Goal: Information Seeking & Learning: Learn about a topic

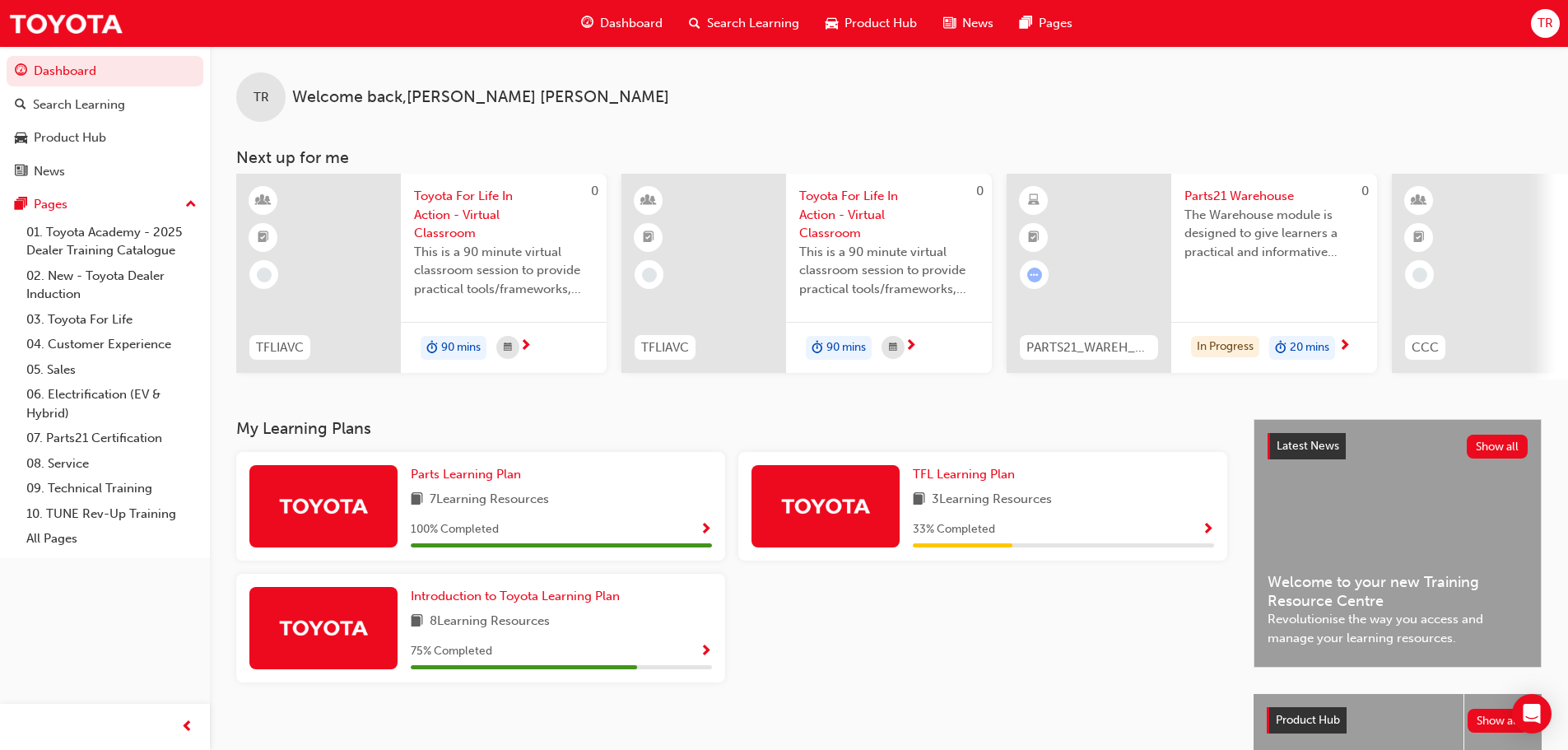
click at [1220, 199] on span "Parts21 Warehouse" at bounding box center [1274, 197] width 179 height 19
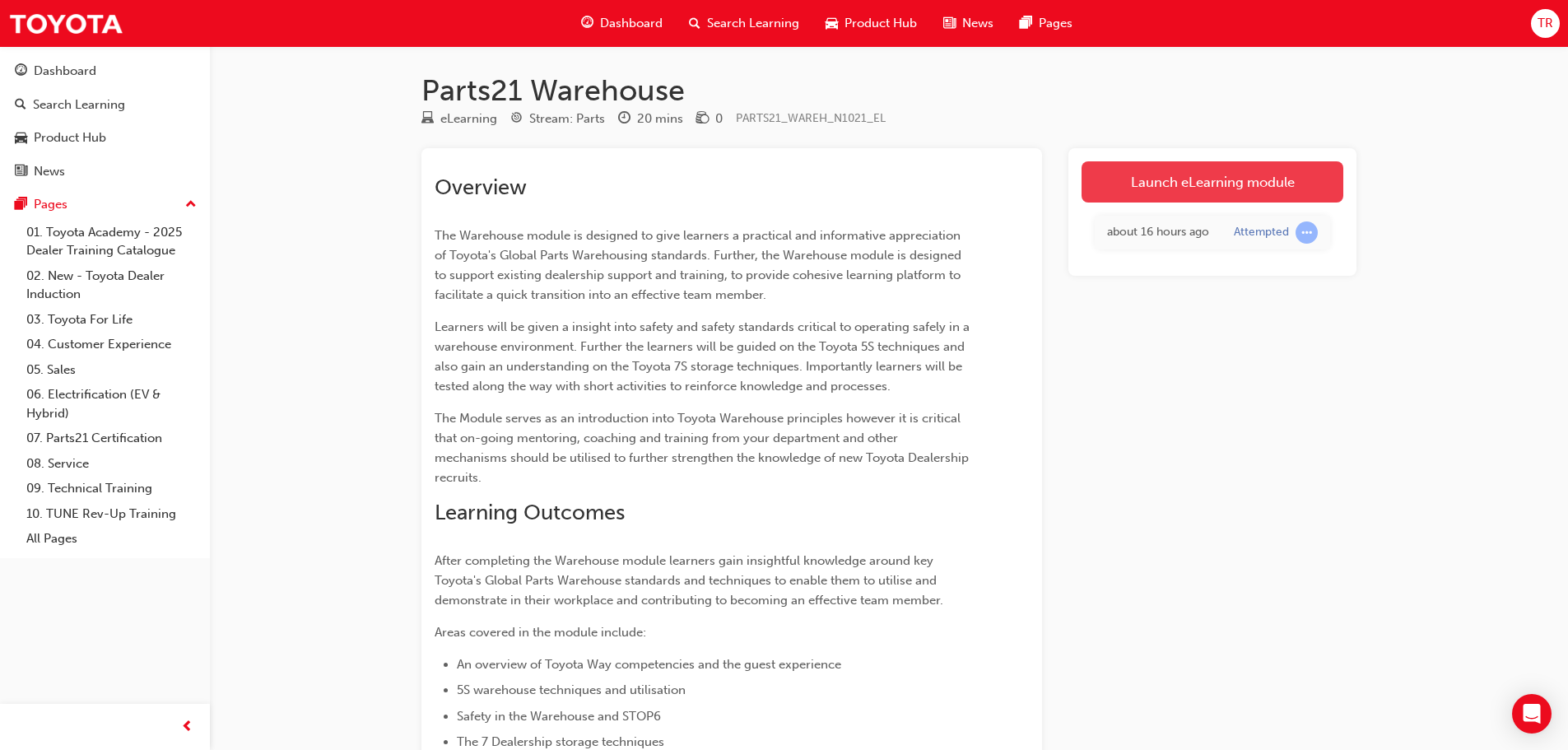
click at [1217, 184] on link "Launch eLearning module" at bounding box center [1212, 181] width 261 height 41
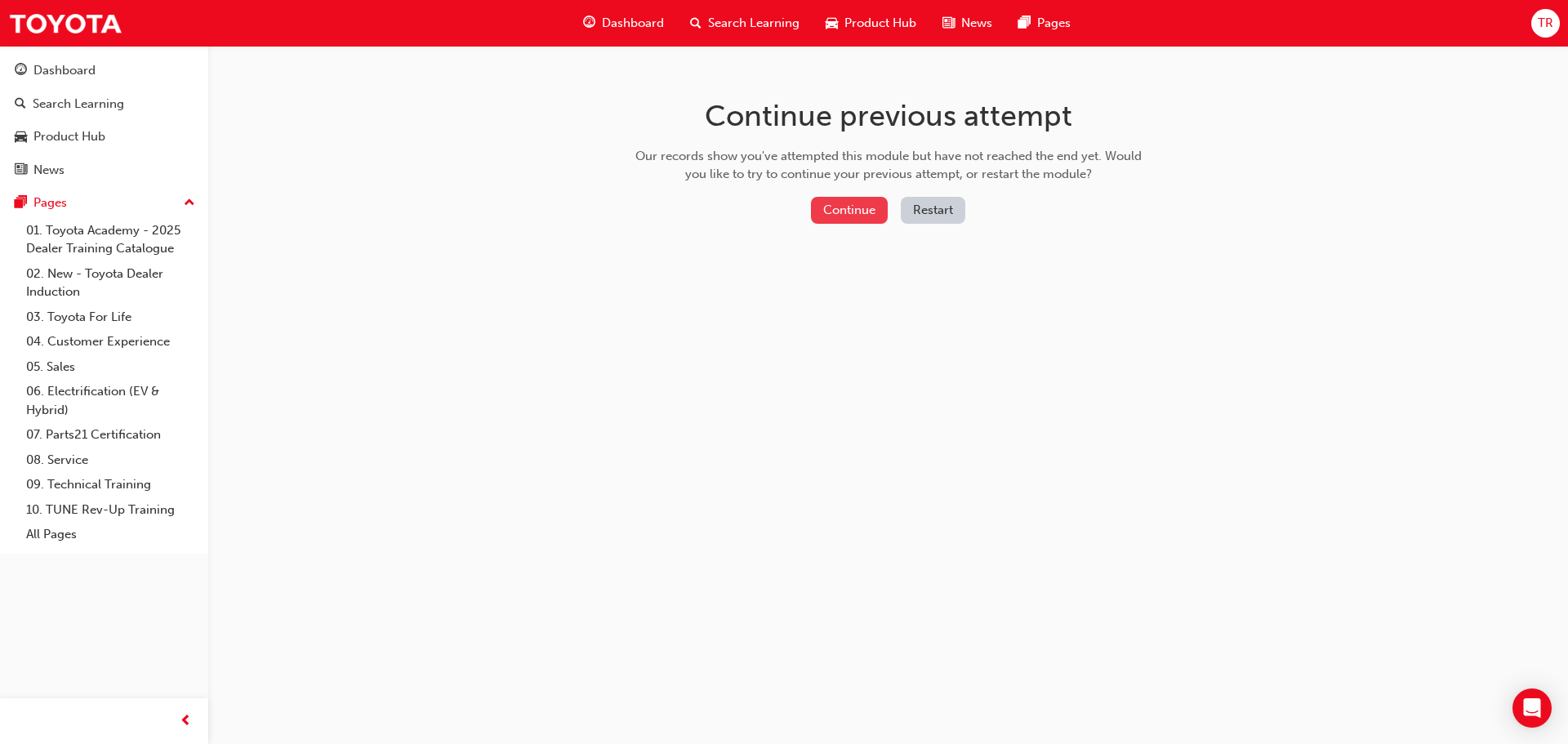
click at [858, 215] on button "Continue" at bounding box center [850, 210] width 77 height 27
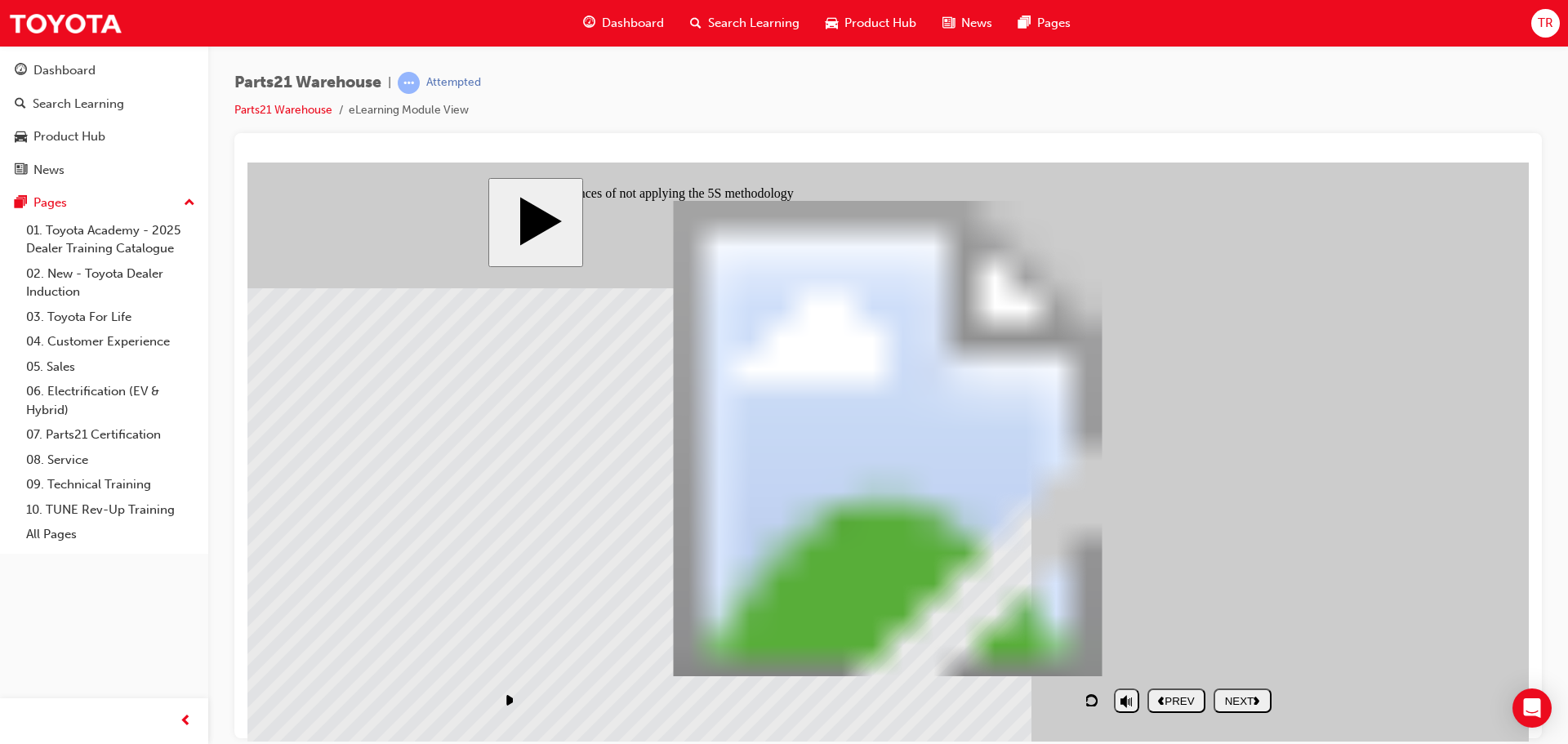
click at [1233, 705] on div "NEXT" at bounding box center [1242, 700] width 45 height 12
type input "6"
click at [1126, 658] on input "volume" at bounding box center [1168, 658] width 105 height 13
click at [1228, 708] on button "NEXT" at bounding box center [1243, 700] width 58 height 25
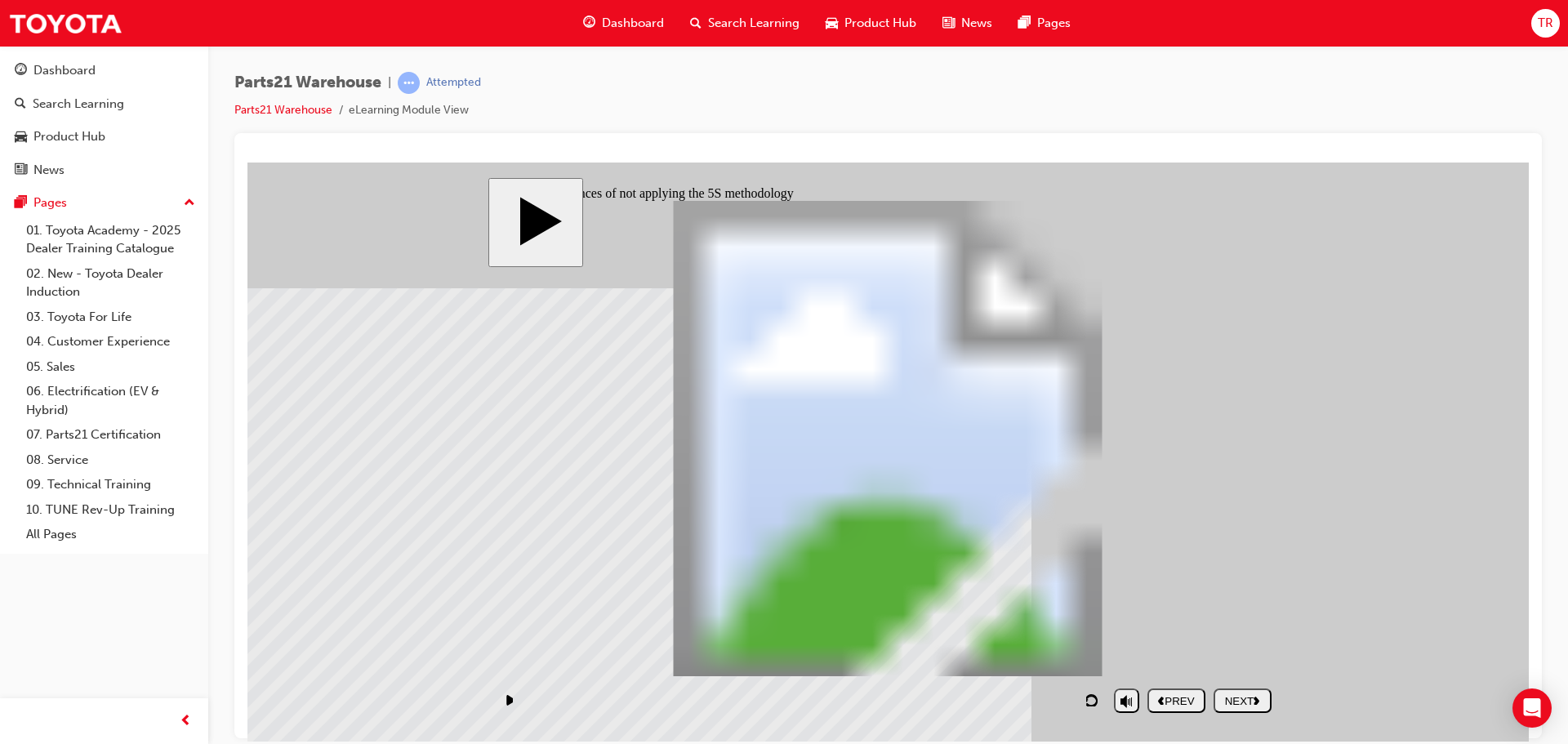
click at [1259, 702] on use "next" at bounding box center [1256, 700] width 6 height 9
click at [1246, 707] on button "NEXT" at bounding box center [1243, 700] width 58 height 25
click at [1242, 702] on div "NEXT" at bounding box center [1242, 700] width 45 height 12
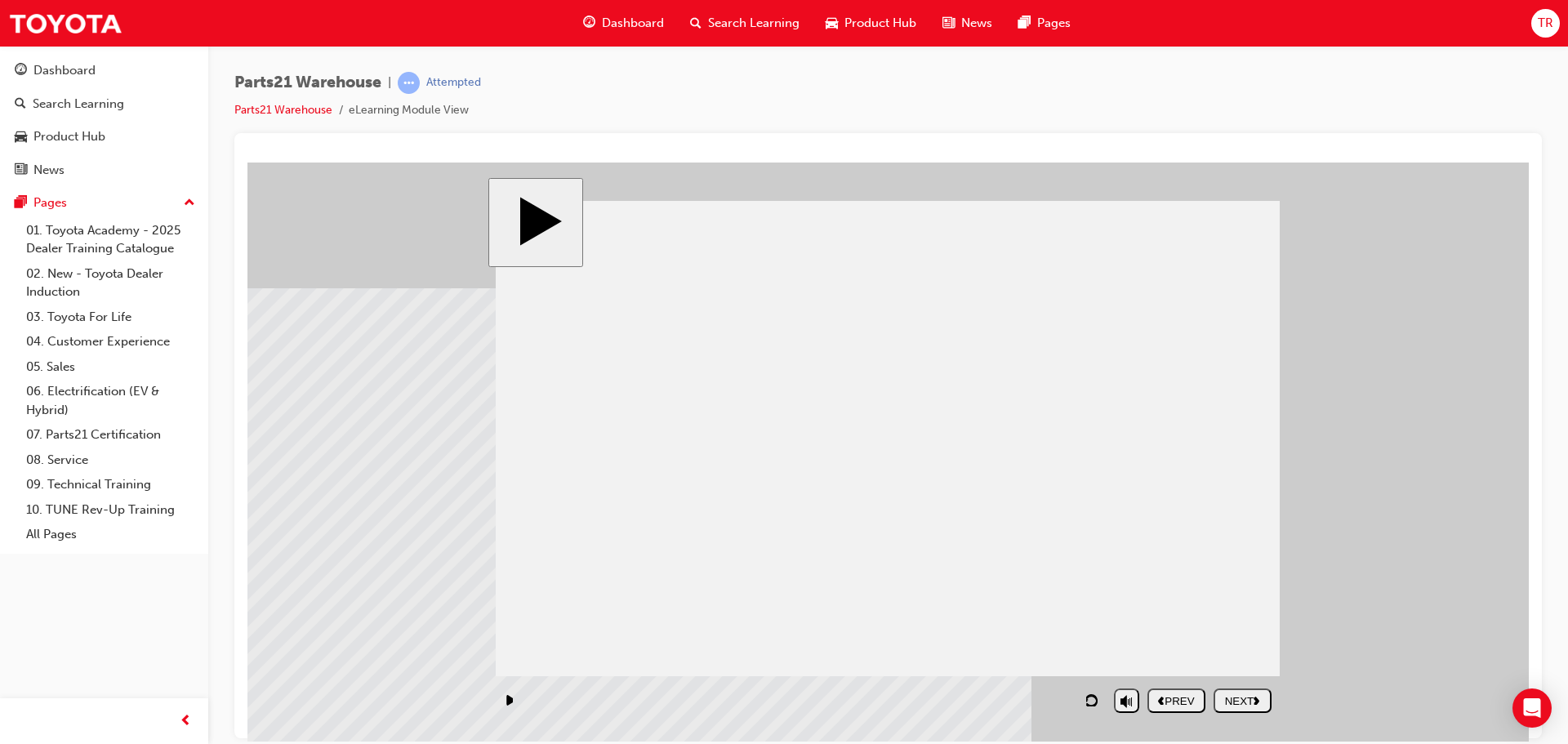
click at [1251, 705] on div "NEXT" at bounding box center [1242, 700] width 45 height 12
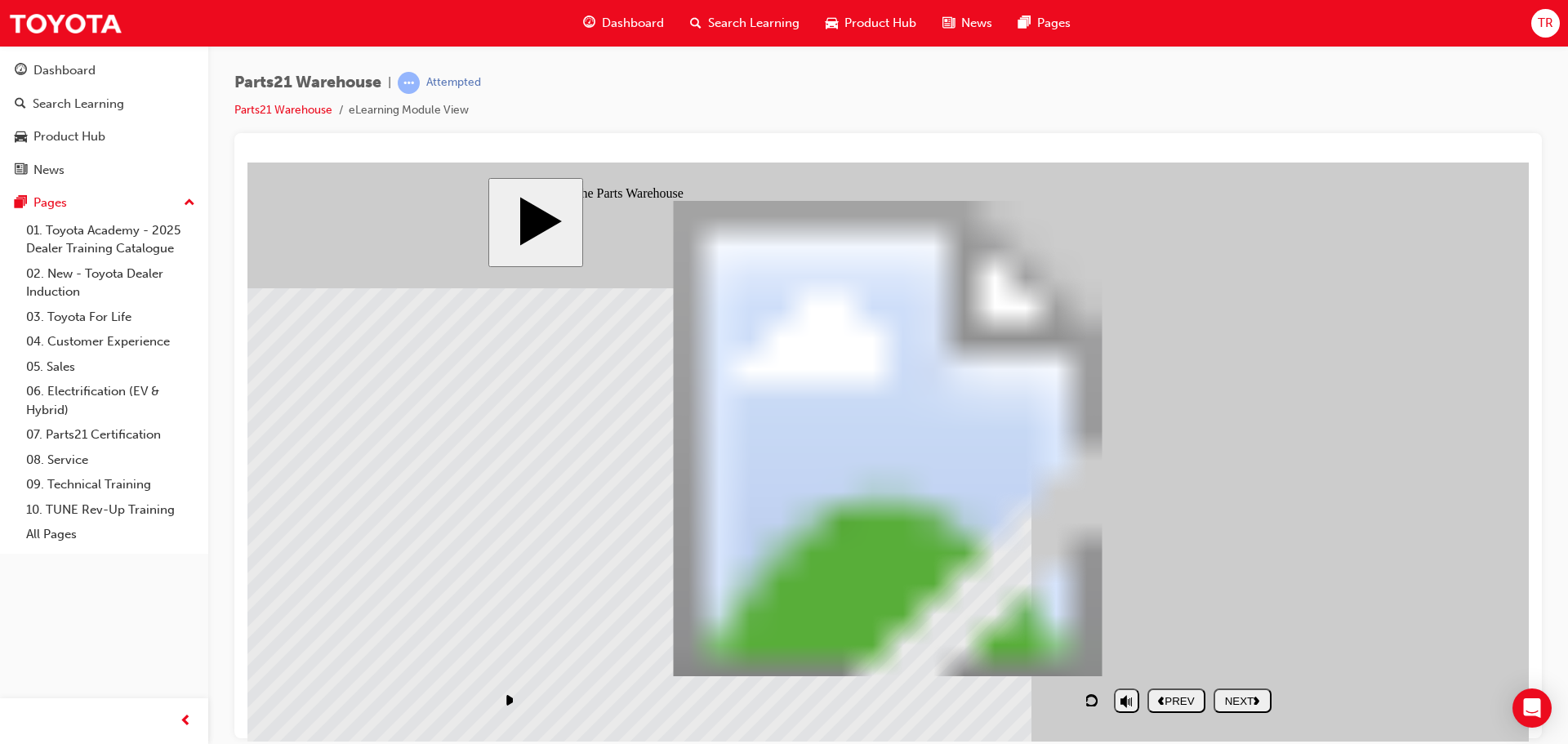
click at [1253, 700] on div "NEXT" at bounding box center [1242, 700] width 45 height 12
click at [1247, 705] on div "NEXT" at bounding box center [1242, 700] width 45 height 12
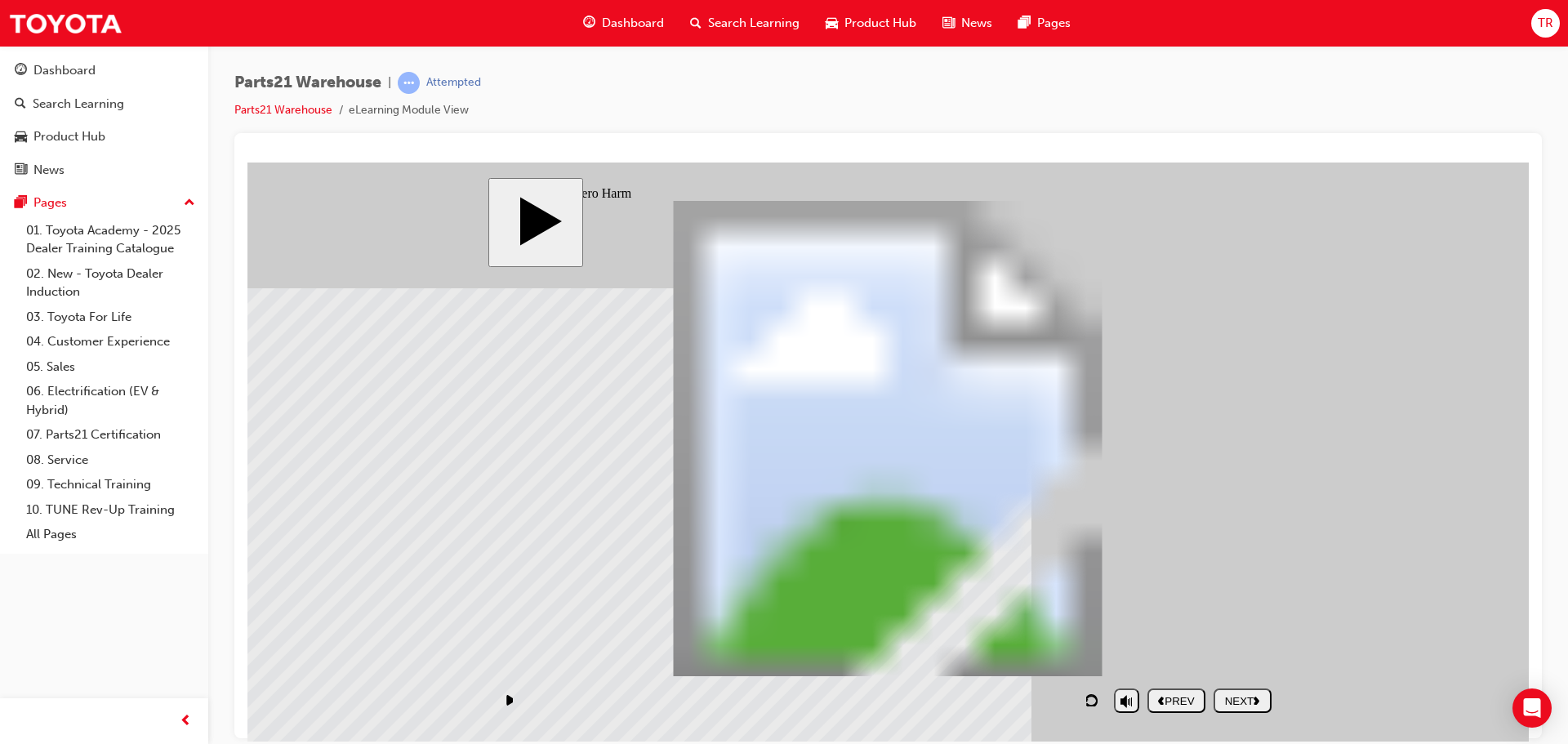
click at [1248, 694] on div "NEXT" at bounding box center [1242, 700] width 45 height 12
drag, startPoint x: 1008, startPoint y: 579, endPoint x: 644, endPoint y: 467, distance: 380.8
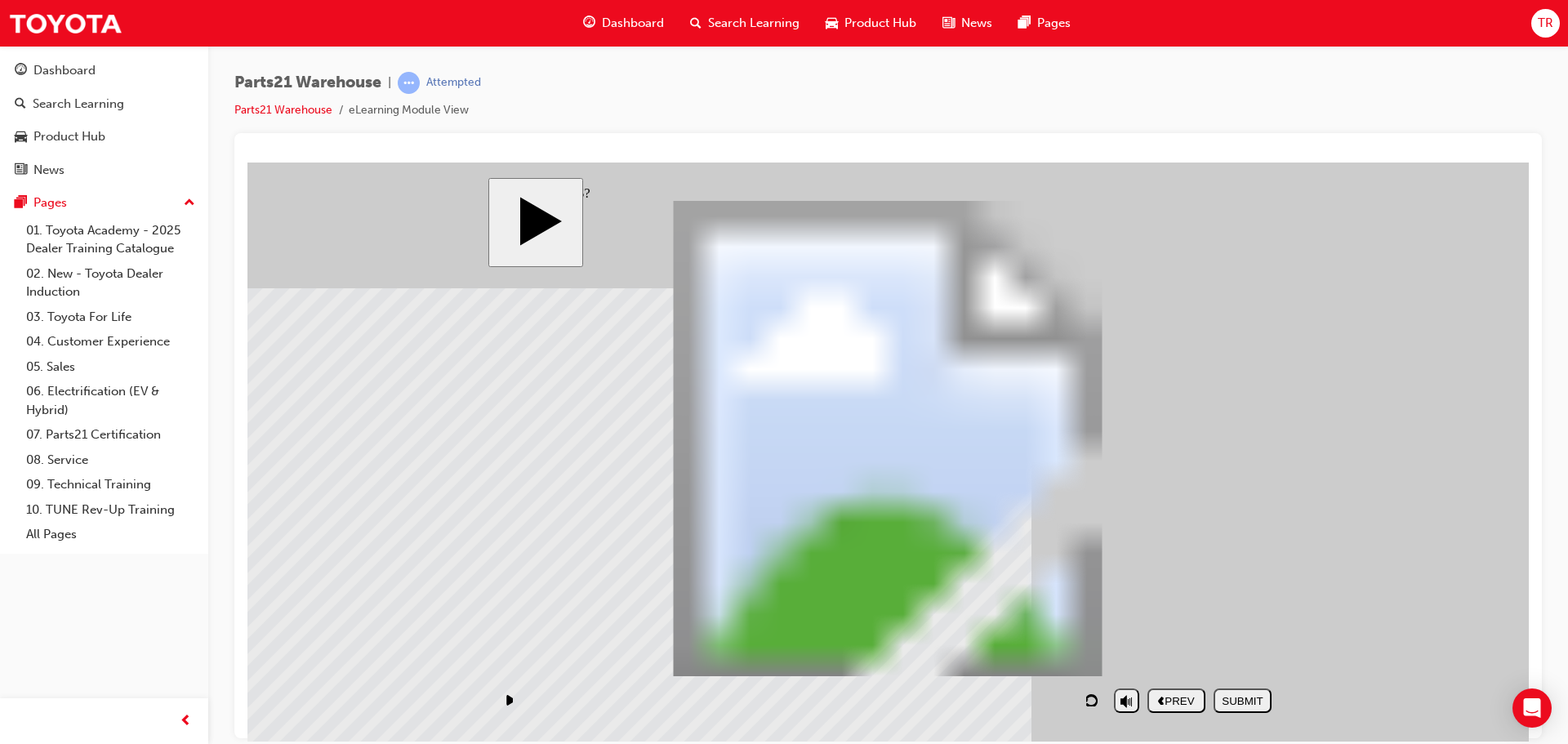
drag, startPoint x: 925, startPoint y: 639, endPoint x: 1164, endPoint y: 427, distance: 319.5
drag, startPoint x: 1159, startPoint y: 578, endPoint x: 1157, endPoint y: 370, distance: 208.0
drag, startPoint x: 863, startPoint y: 578, endPoint x: 705, endPoint y: 409, distance: 231.4
drag, startPoint x: 1097, startPoint y: 631, endPoint x: 633, endPoint y: 310, distance: 564.2
click at [1251, 706] on div "SUBMIT" at bounding box center [1242, 700] width 45 height 12
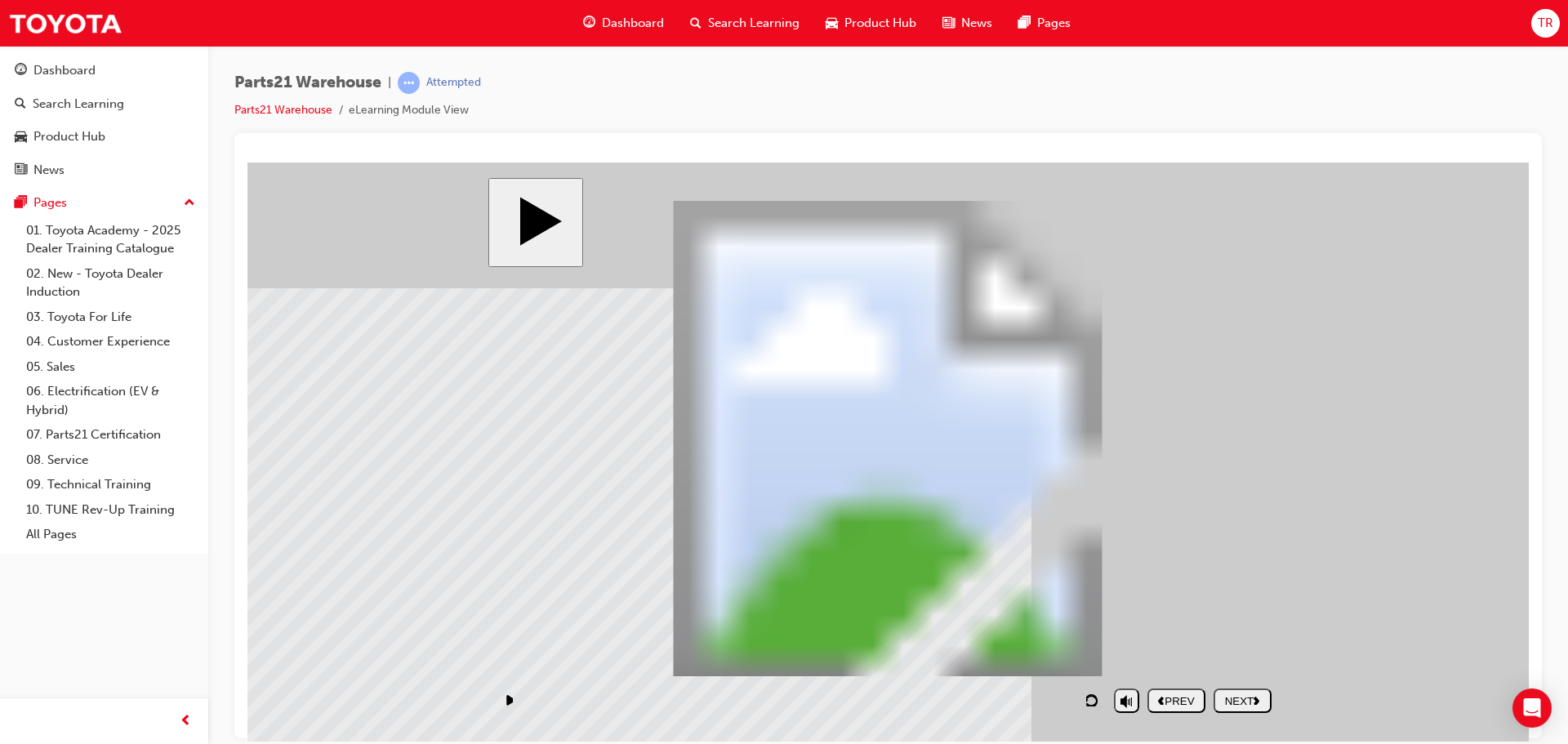
click at [1252, 699] on div "NEXT" at bounding box center [1242, 700] width 45 height 12
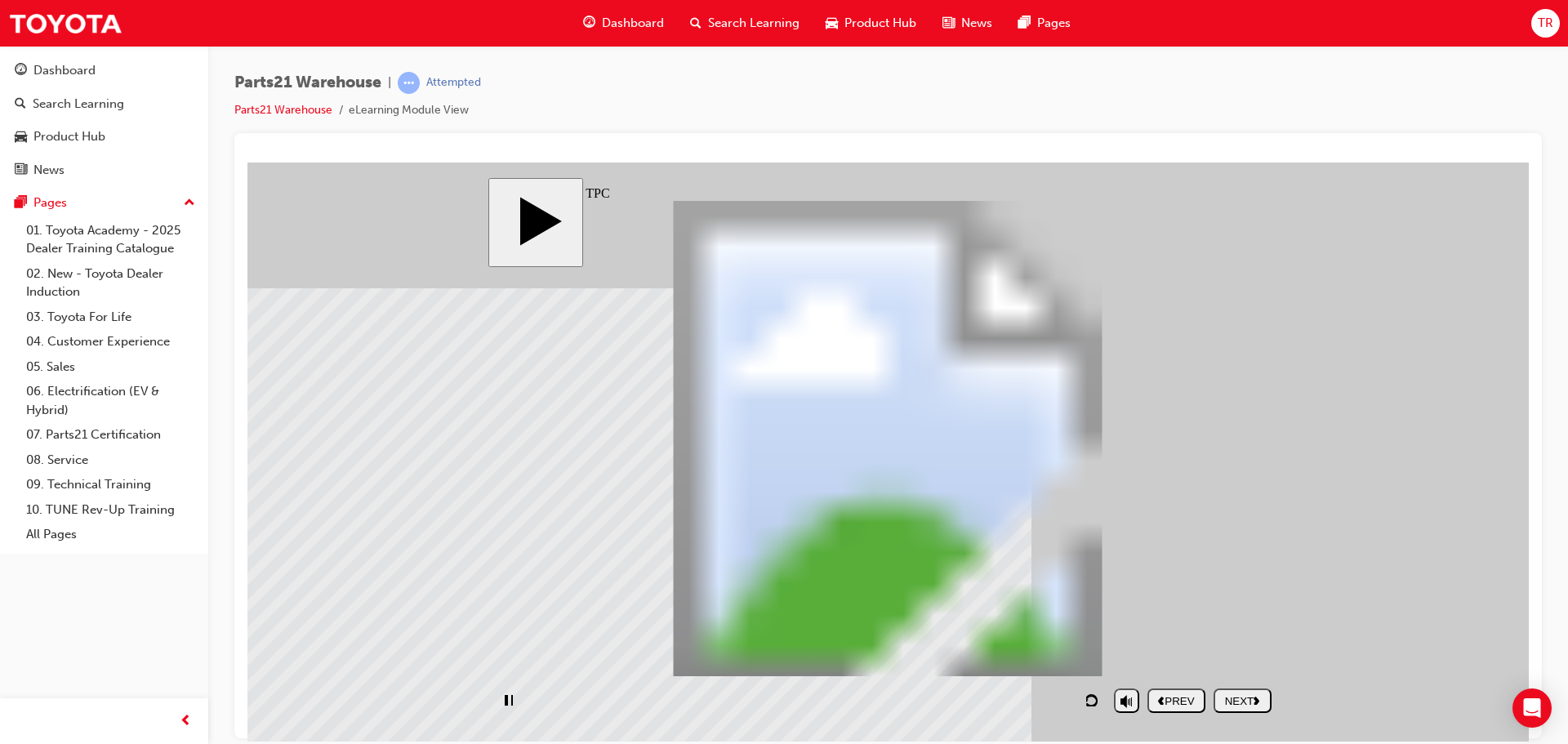
click at [1258, 699] on polygon "next" at bounding box center [1256, 699] width 6 height 9
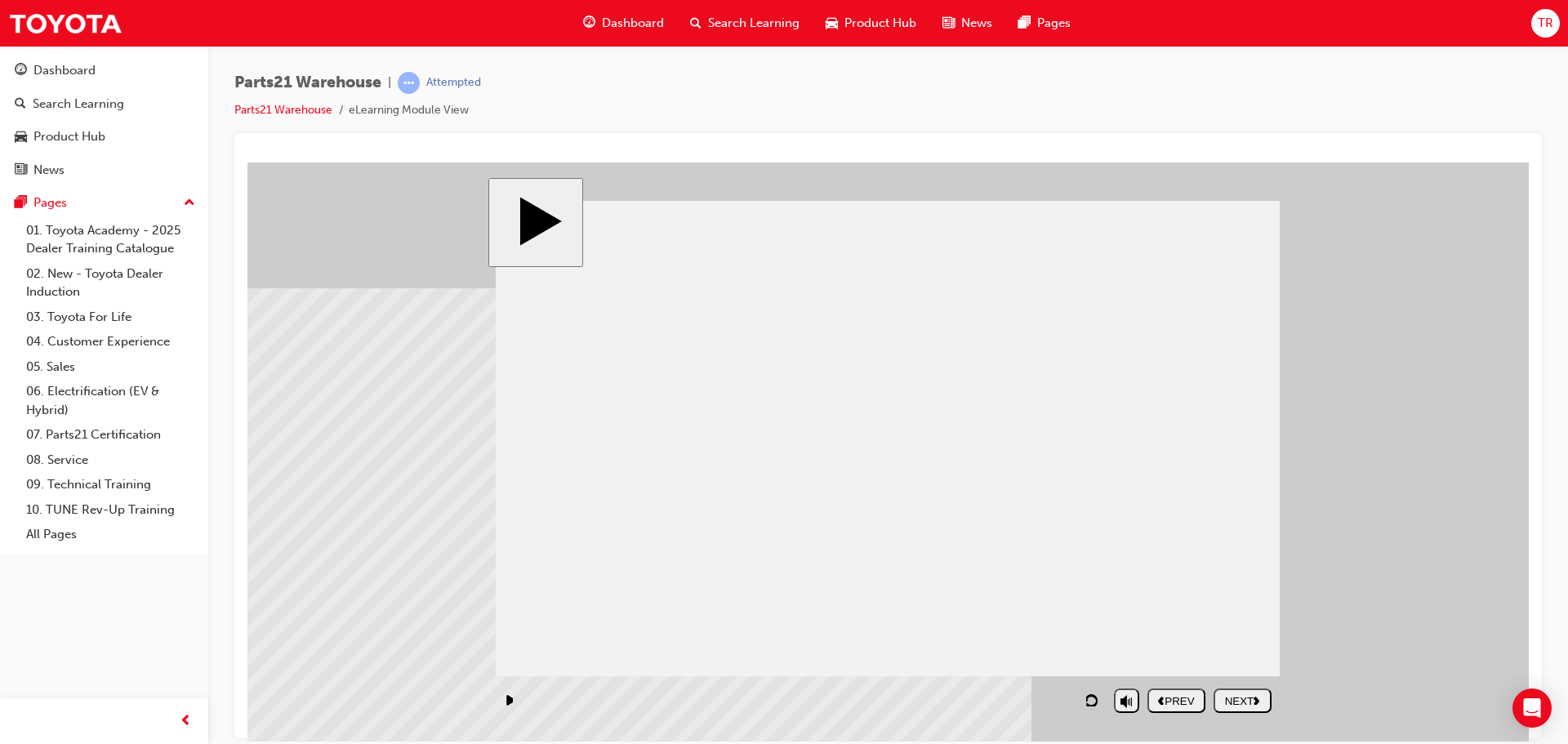
click at [1258, 699] on polygon "next" at bounding box center [1256, 699] width 6 height 9
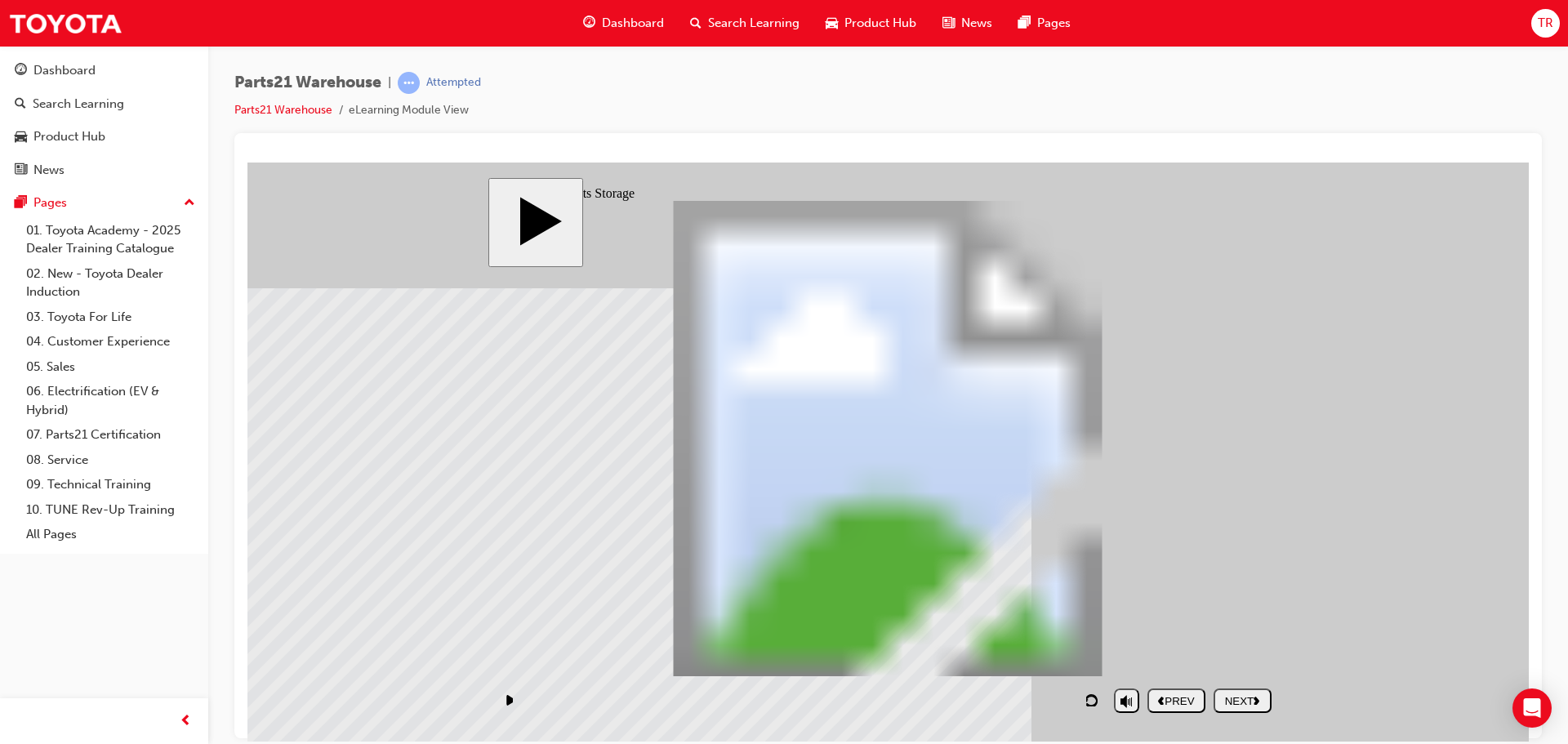
click at [1258, 699] on polygon "next" at bounding box center [1256, 699] width 6 height 9
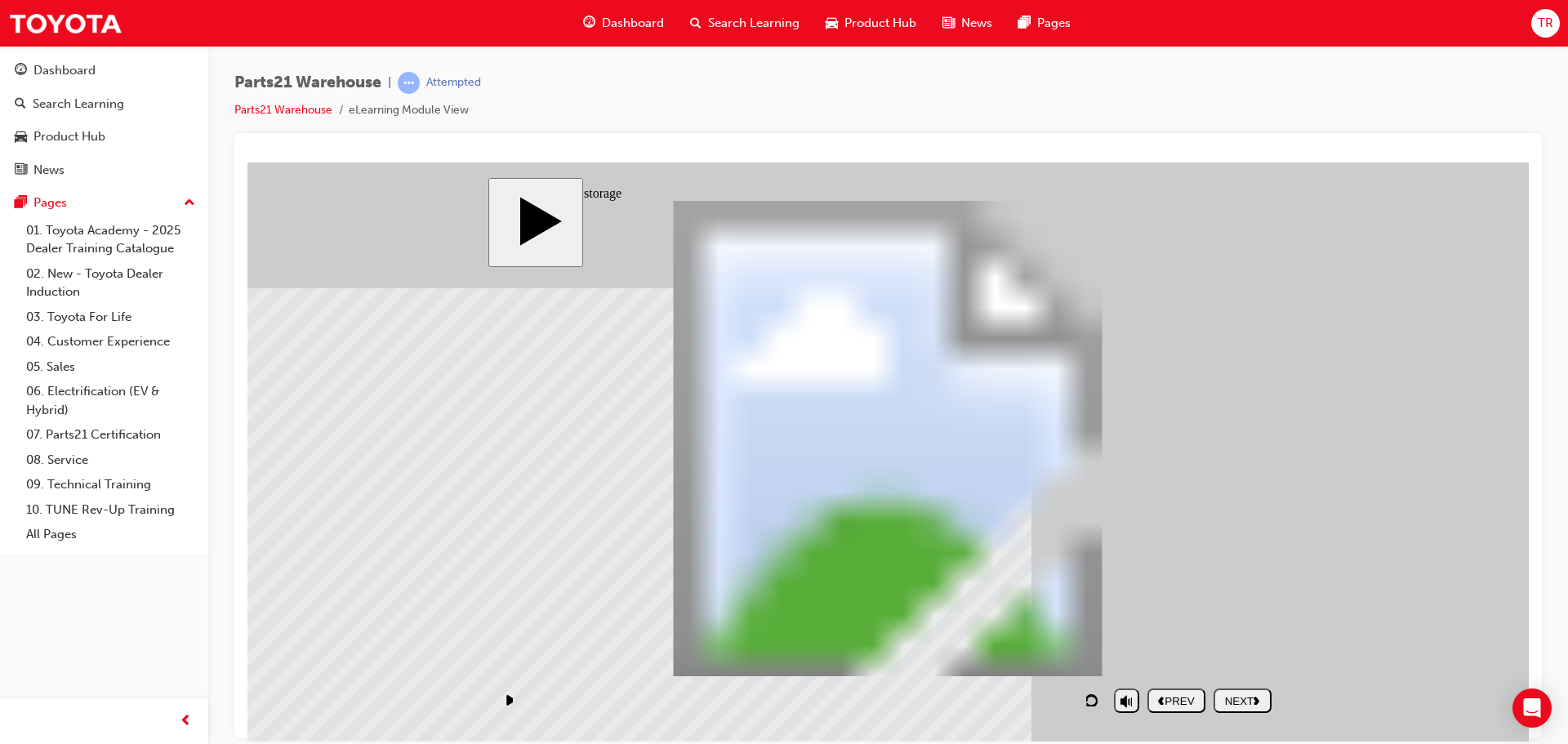
click at [1235, 710] on button "NEXT" at bounding box center [1243, 700] width 58 height 25
click at [1239, 700] on div "NEXT" at bounding box center [1242, 700] width 45 height 12
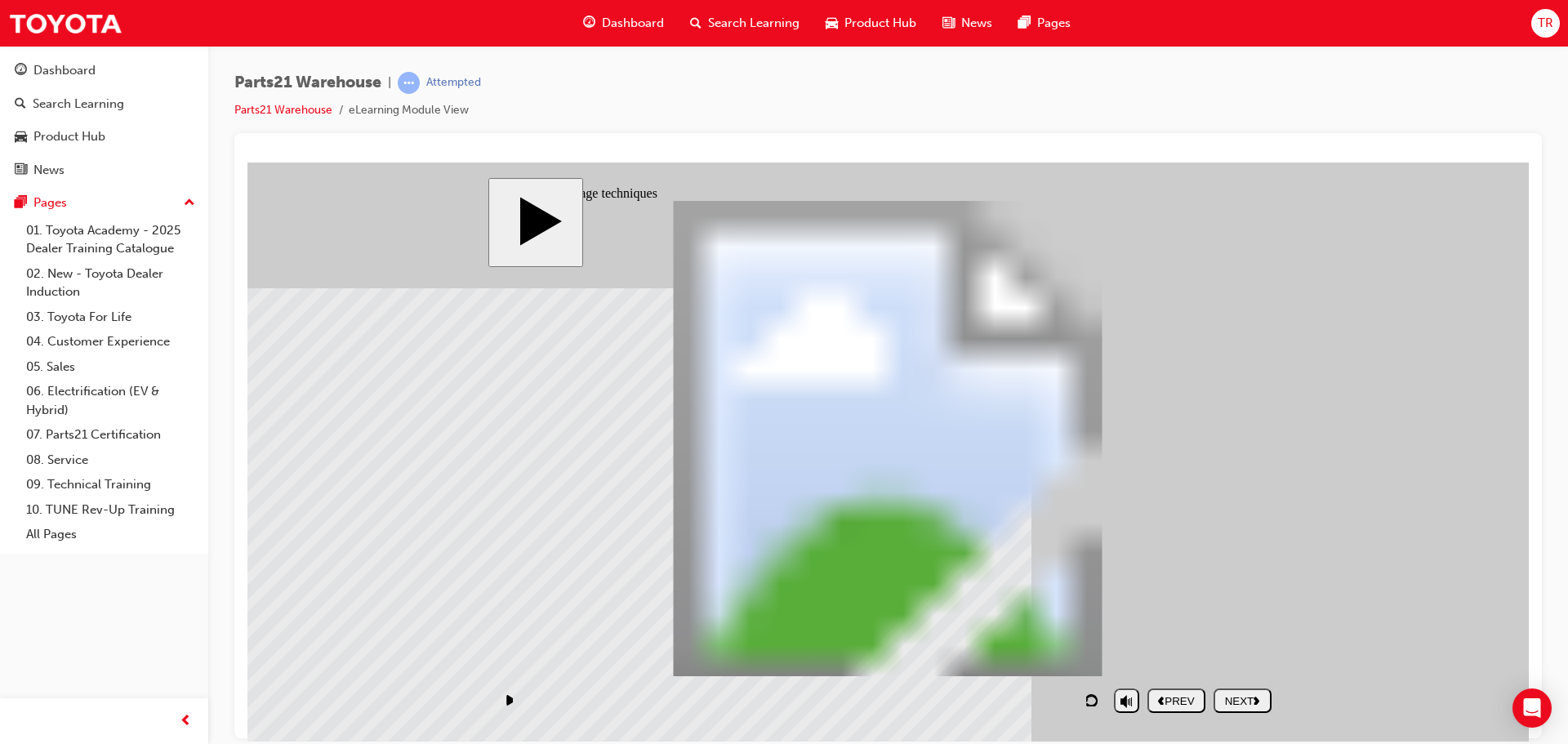
click at [1229, 697] on div "NEXT" at bounding box center [1242, 700] width 45 height 12
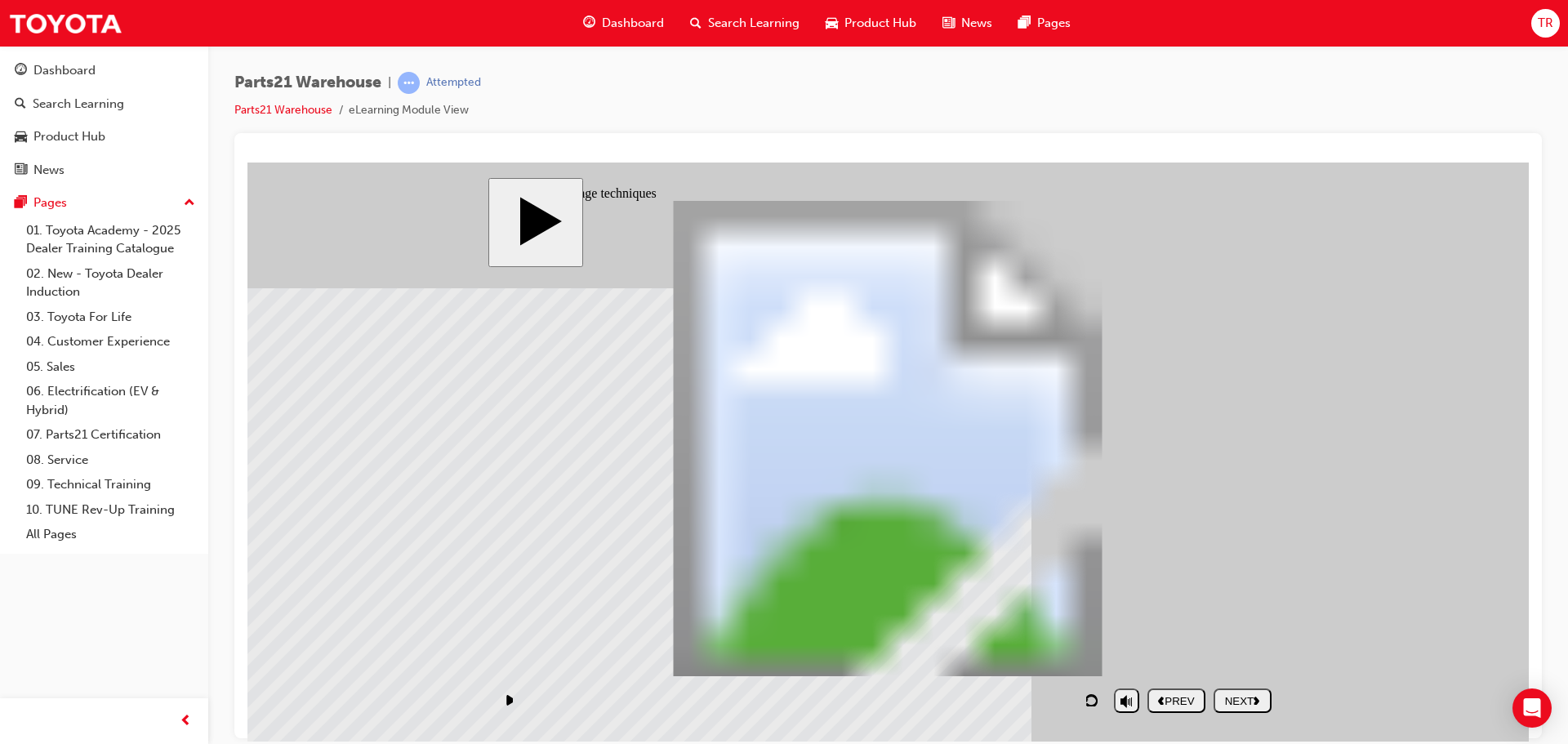
click at [1248, 699] on div "NEXT" at bounding box center [1242, 700] width 45 height 12
click at [1234, 695] on div "NEXT" at bounding box center [1242, 700] width 45 height 12
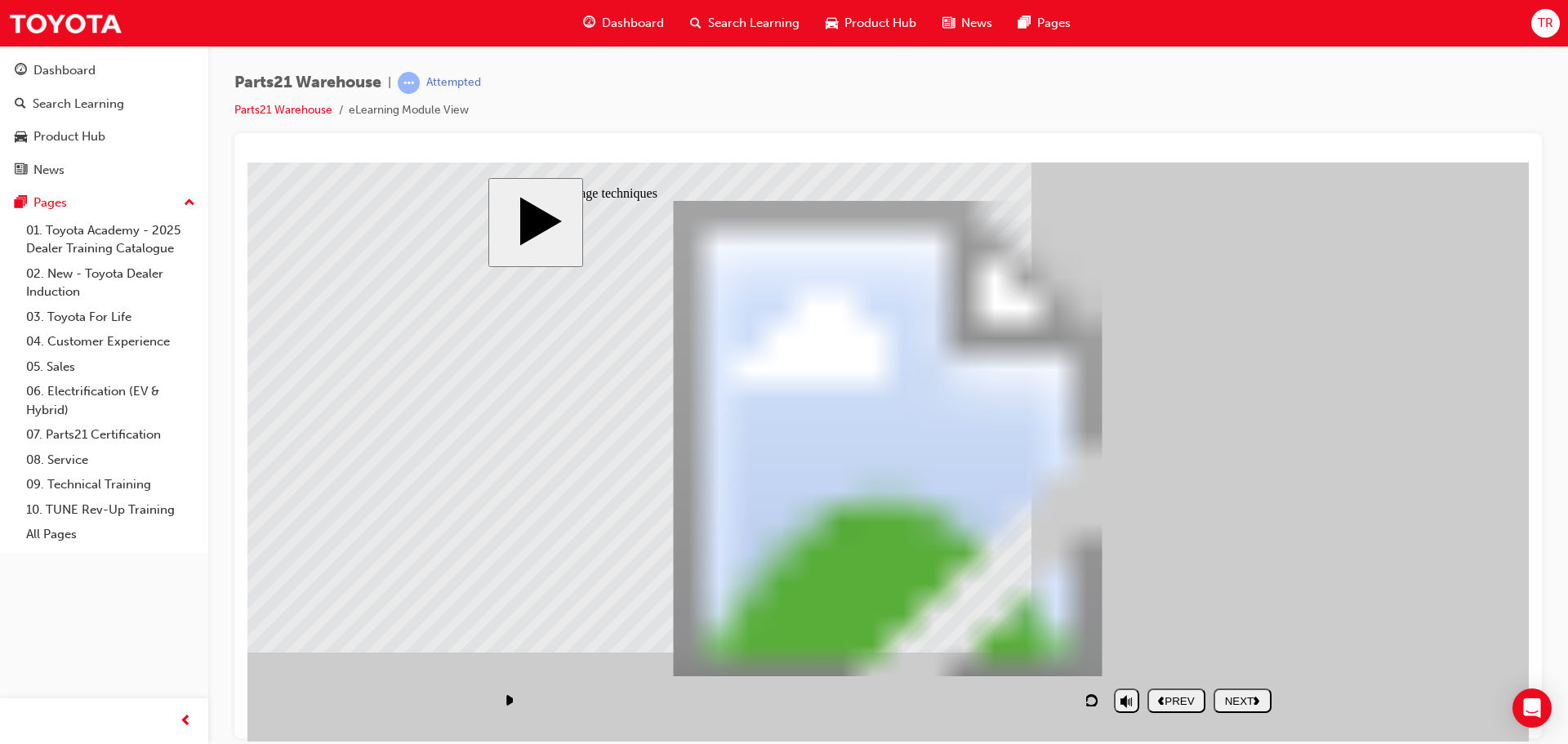
type input "252"
click at [1238, 694] on div "NEXT" at bounding box center [1242, 700] width 45 height 12
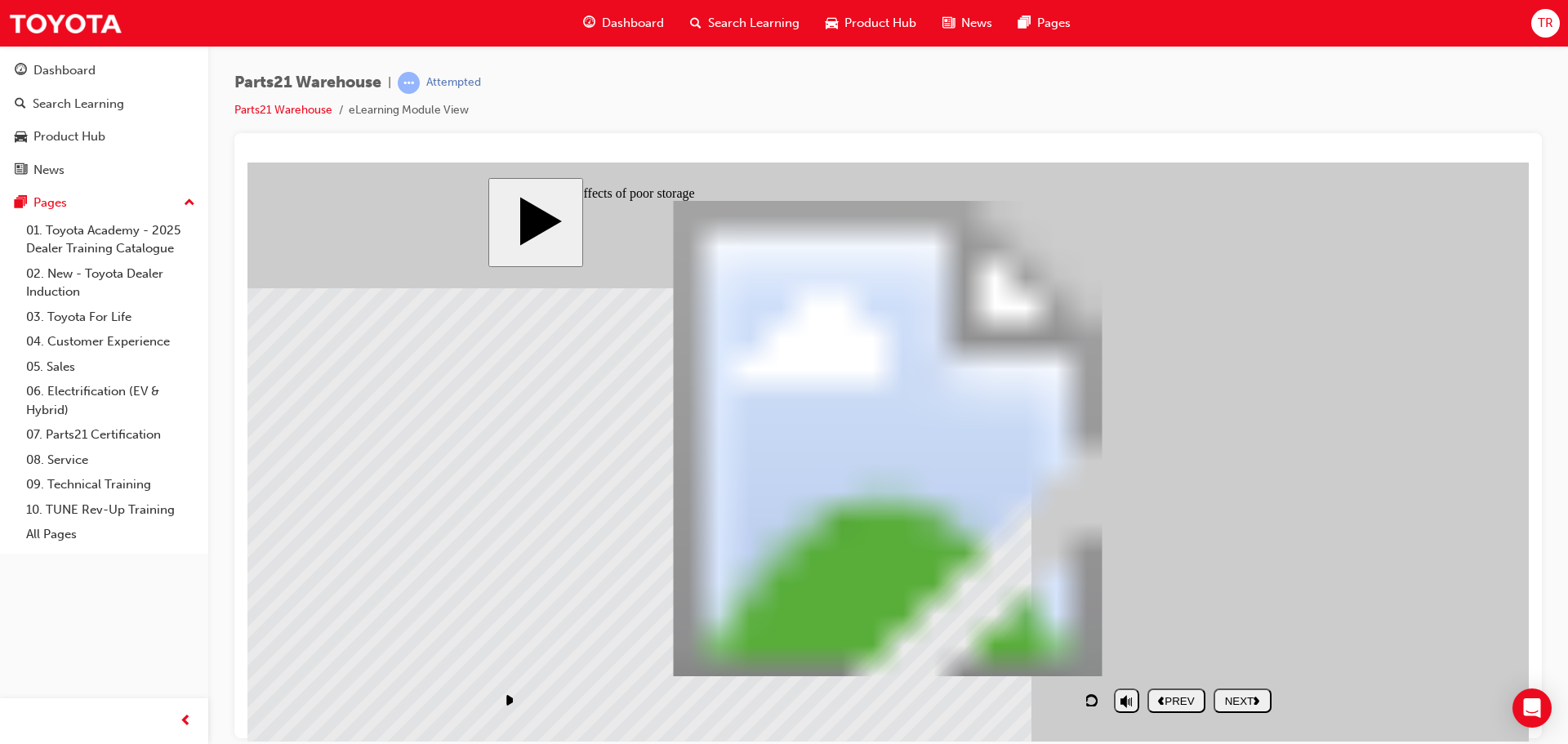
click at [1226, 704] on div "NEXT" at bounding box center [1242, 700] width 45 height 12
click at [1139, 475] on div "Rectangle 1 Rectangle 1 Rectangle 1 Rectangle 1 Rectangle 1 PARTS21 Warehouse (…" at bounding box center [888, 445] width 784 height 490
click at [1221, 699] on div "NEXT" at bounding box center [1242, 700] width 45 height 12
checkbox input "true"
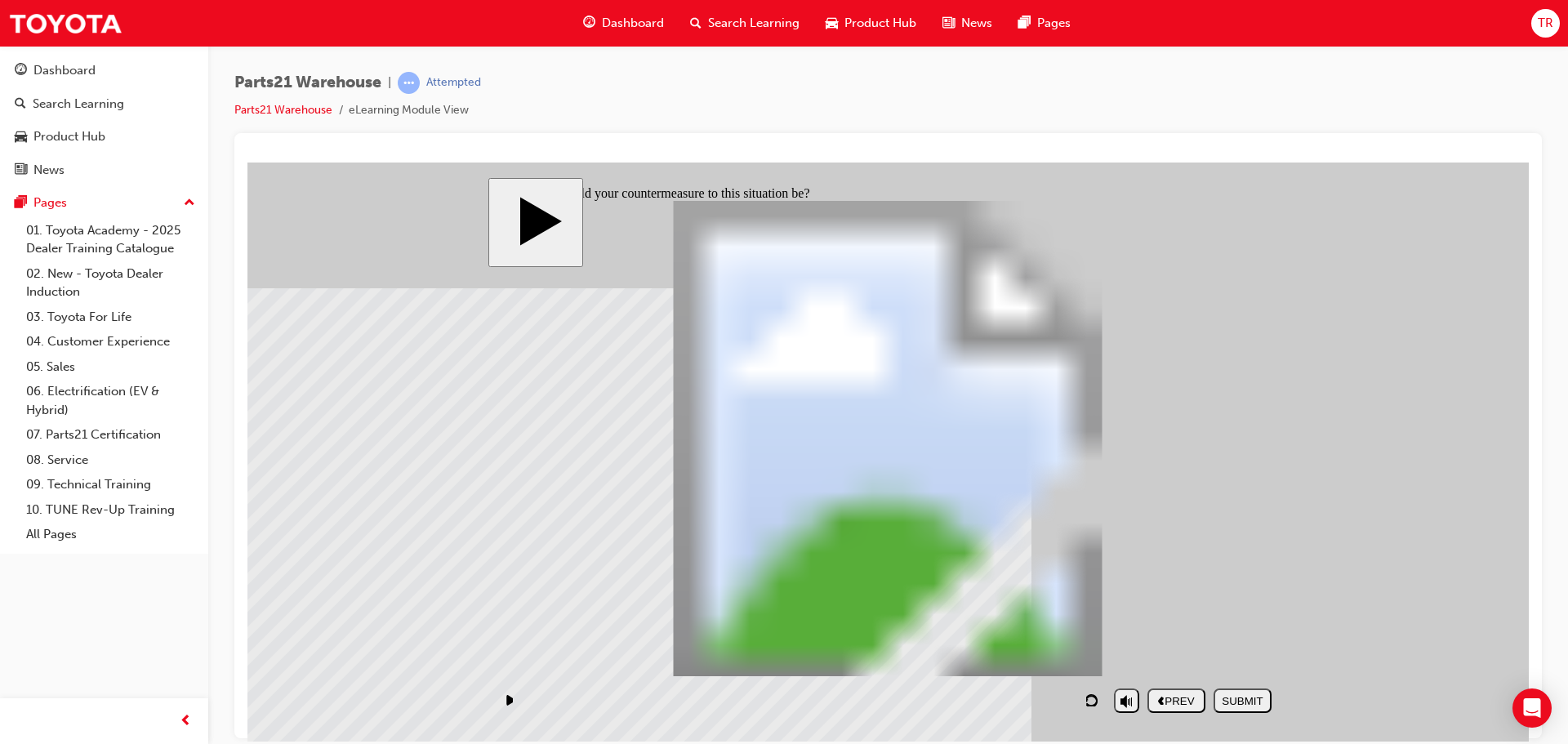
checkbox input "true"
click at [1252, 698] on div "SUBMIT" at bounding box center [1242, 700] width 45 height 12
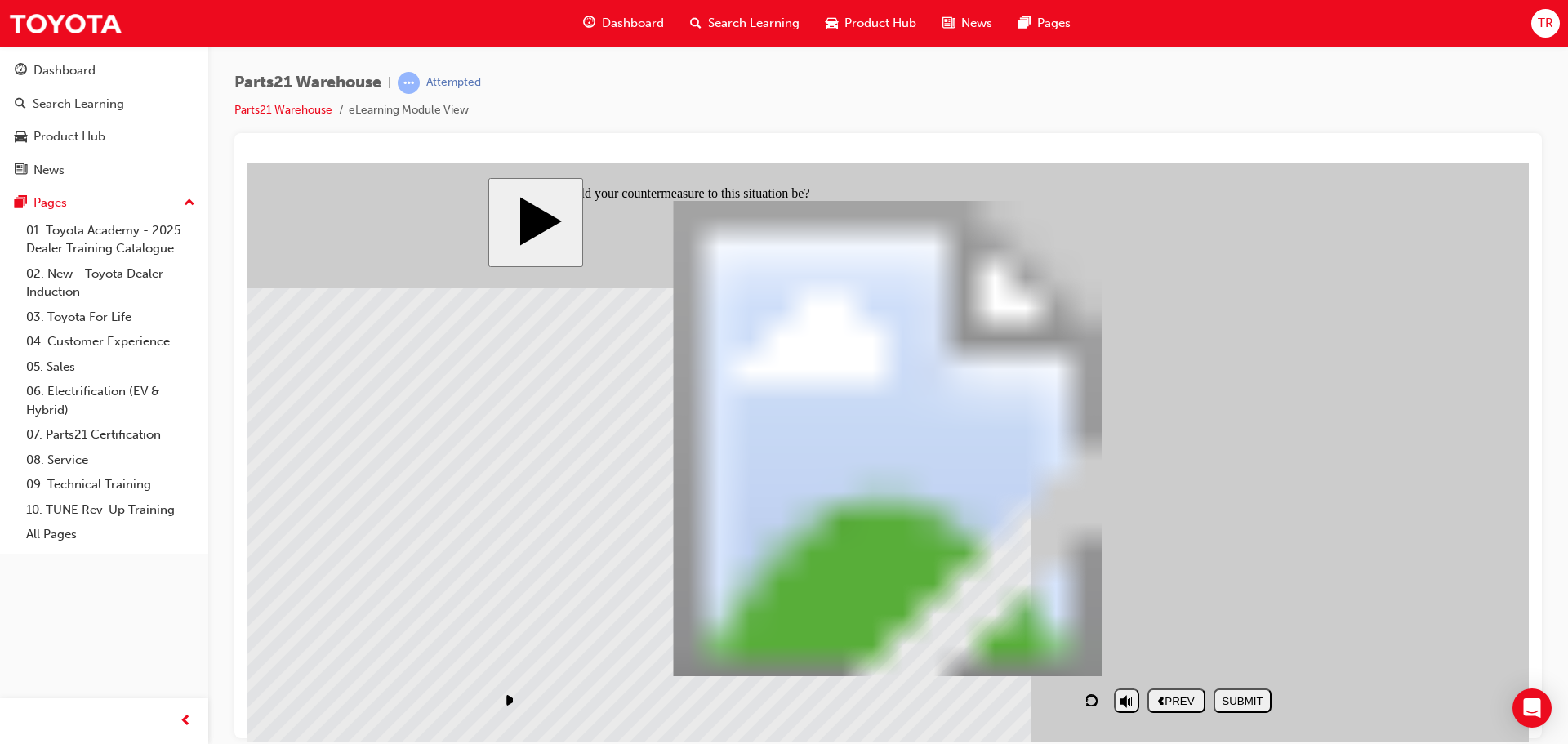
click at [1237, 706] on div "NEXT" at bounding box center [1242, 700] width 45 height 12
click at [1252, 711] on button "NEXT" at bounding box center [1243, 700] width 58 height 25
click at [1252, 704] on div "NEXT" at bounding box center [1242, 700] width 45 height 12
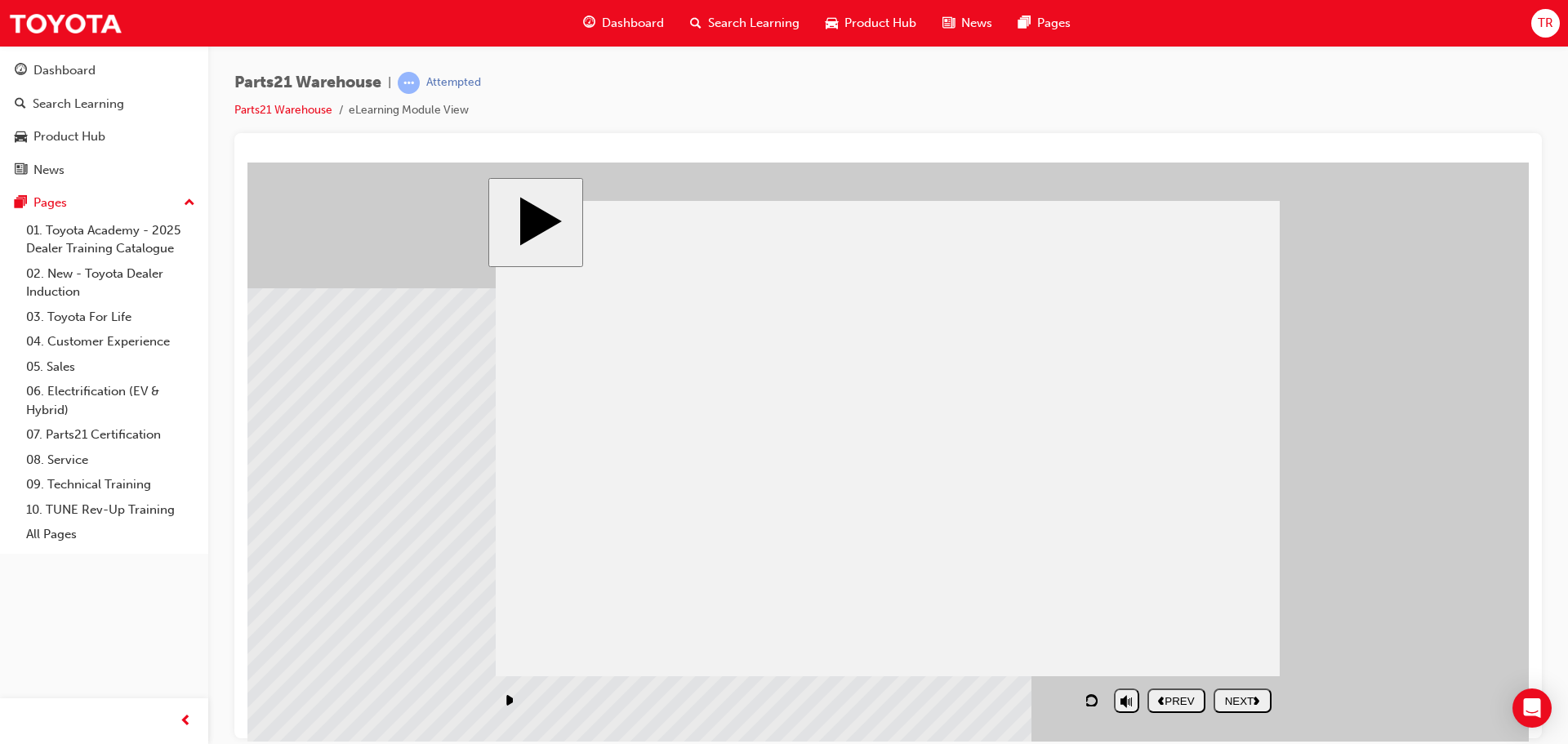
click at [1252, 704] on div "NEXT" at bounding box center [1242, 700] width 45 height 12
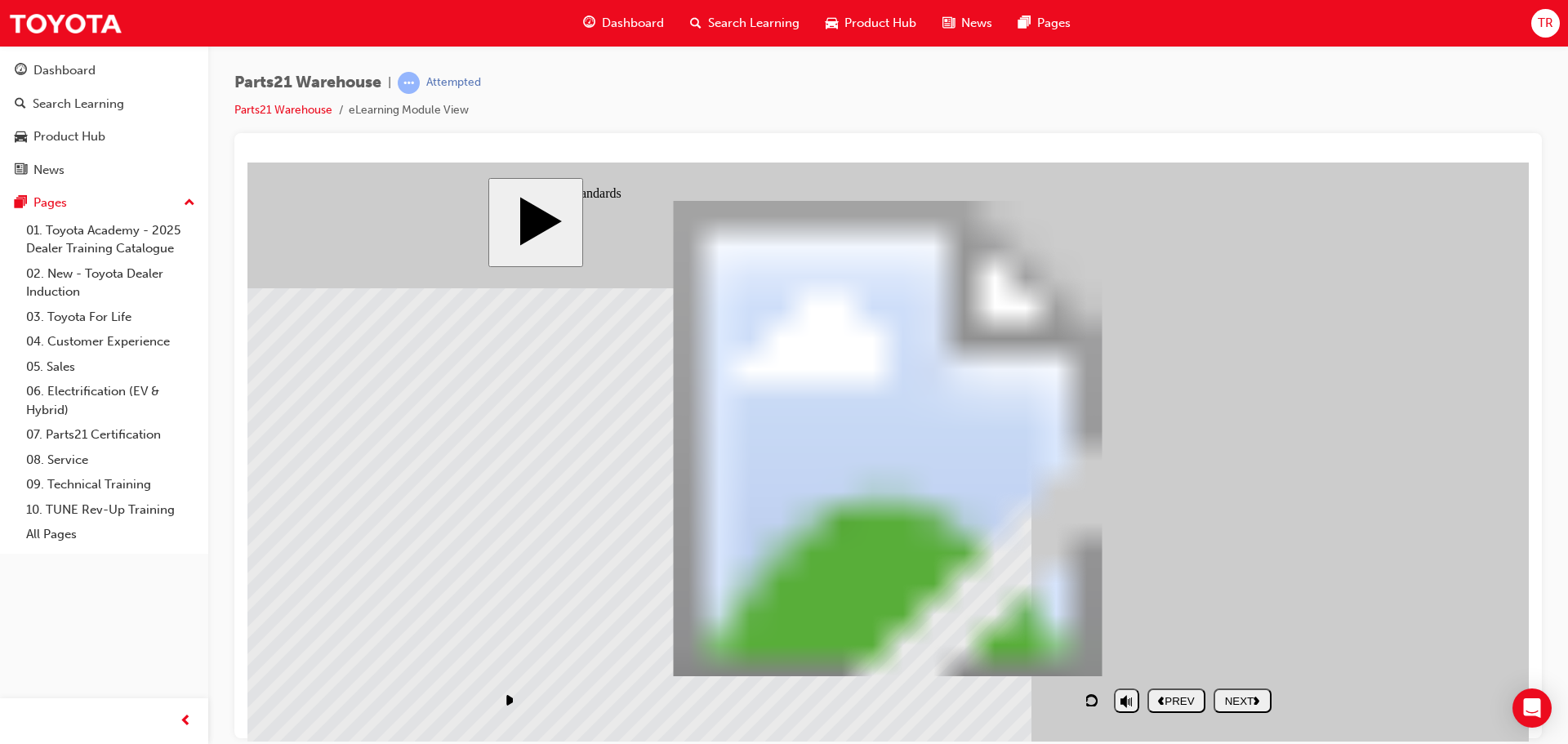
click at [1252, 704] on div "NEXT" at bounding box center [1242, 700] width 45 height 12
click at [1242, 700] on div "NEXT" at bounding box center [1242, 700] width 45 height 12
click at [1255, 701] on div "SUBMIT" at bounding box center [1242, 700] width 45 height 12
click at [882, 468] on div "You must complete the question before submitting. OK You must complete the ques…" at bounding box center [888, 501] width 343 height 171
drag, startPoint x: 1191, startPoint y: 403, endPoint x: 998, endPoint y: 577, distance: 259.9
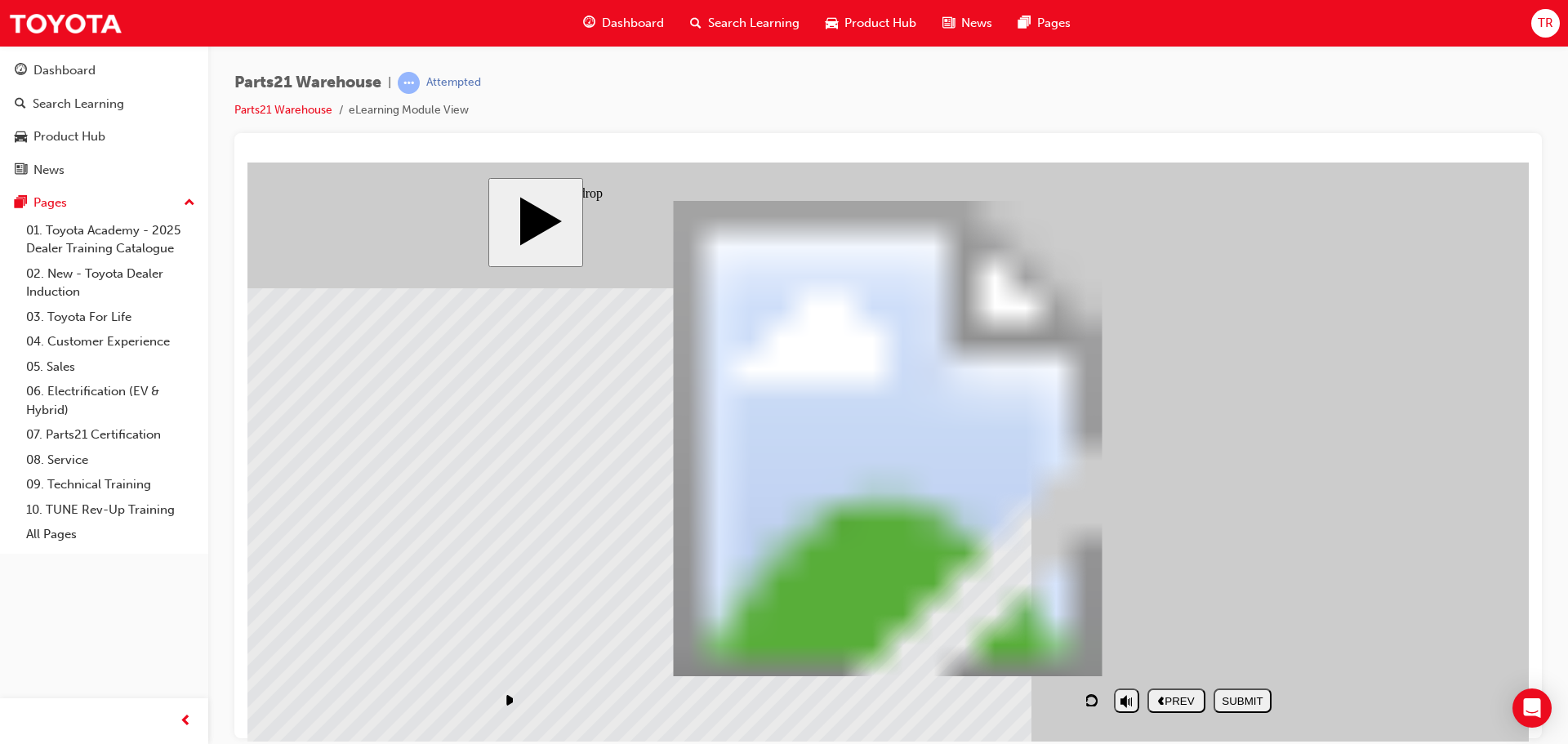
drag, startPoint x: 1208, startPoint y: 617, endPoint x: 1008, endPoint y: 446, distance: 263.1
click at [1232, 703] on div "SUBMIT" at bounding box center [1242, 700] width 45 height 12
drag, startPoint x: 1182, startPoint y: 580, endPoint x: 974, endPoint y: 410, distance: 268.6
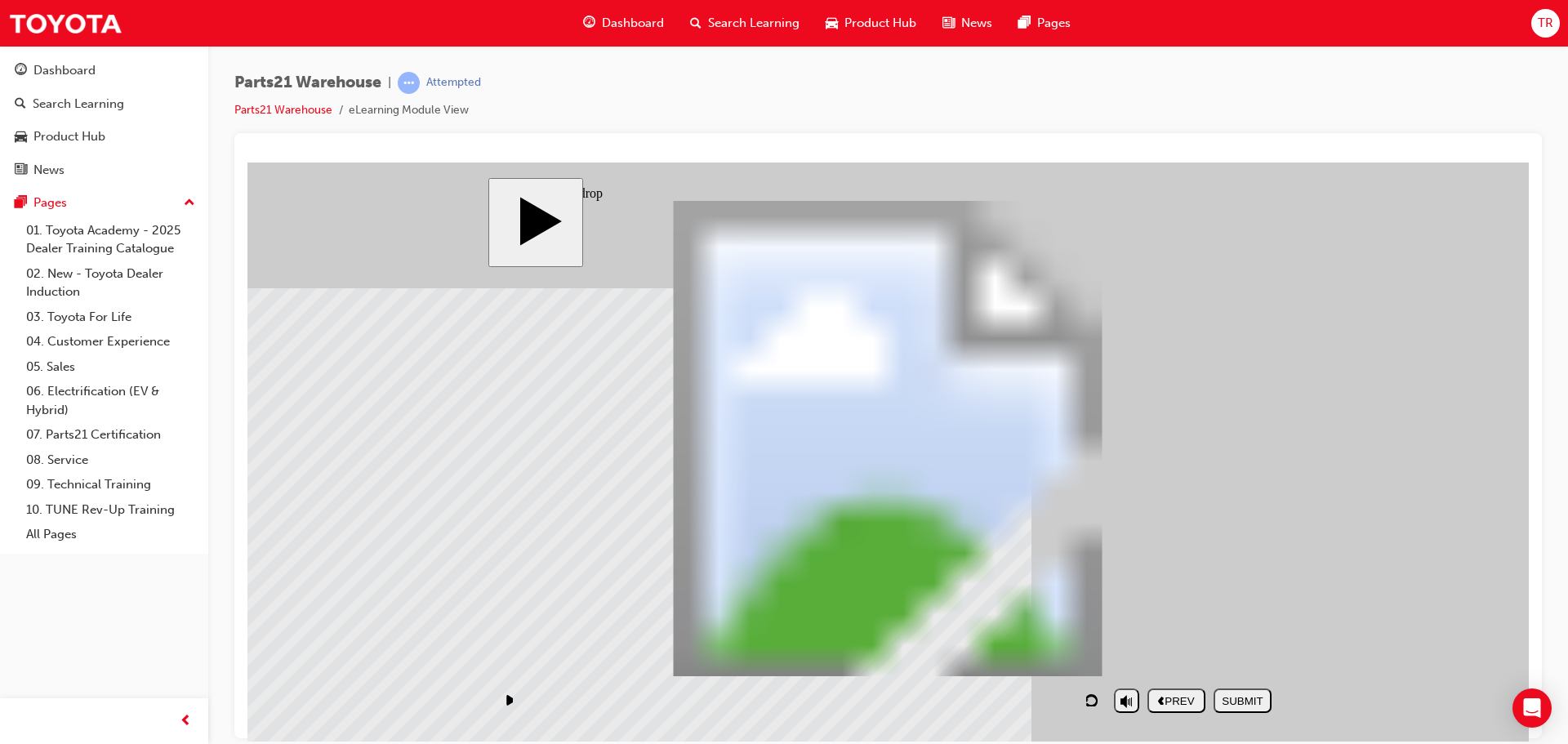
drag, startPoint x: 1190, startPoint y: 393, endPoint x: 1001, endPoint y: 570, distance: 258.9
click at [1241, 700] on div "SUBMIT" at bounding box center [1242, 700] width 45 height 12
drag, startPoint x: 1148, startPoint y: 410, endPoint x: 943, endPoint y: 588, distance: 271.5
drag, startPoint x: 1174, startPoint y: 587, endPoint x: 942, endPoint y: 413, distance: 290.0
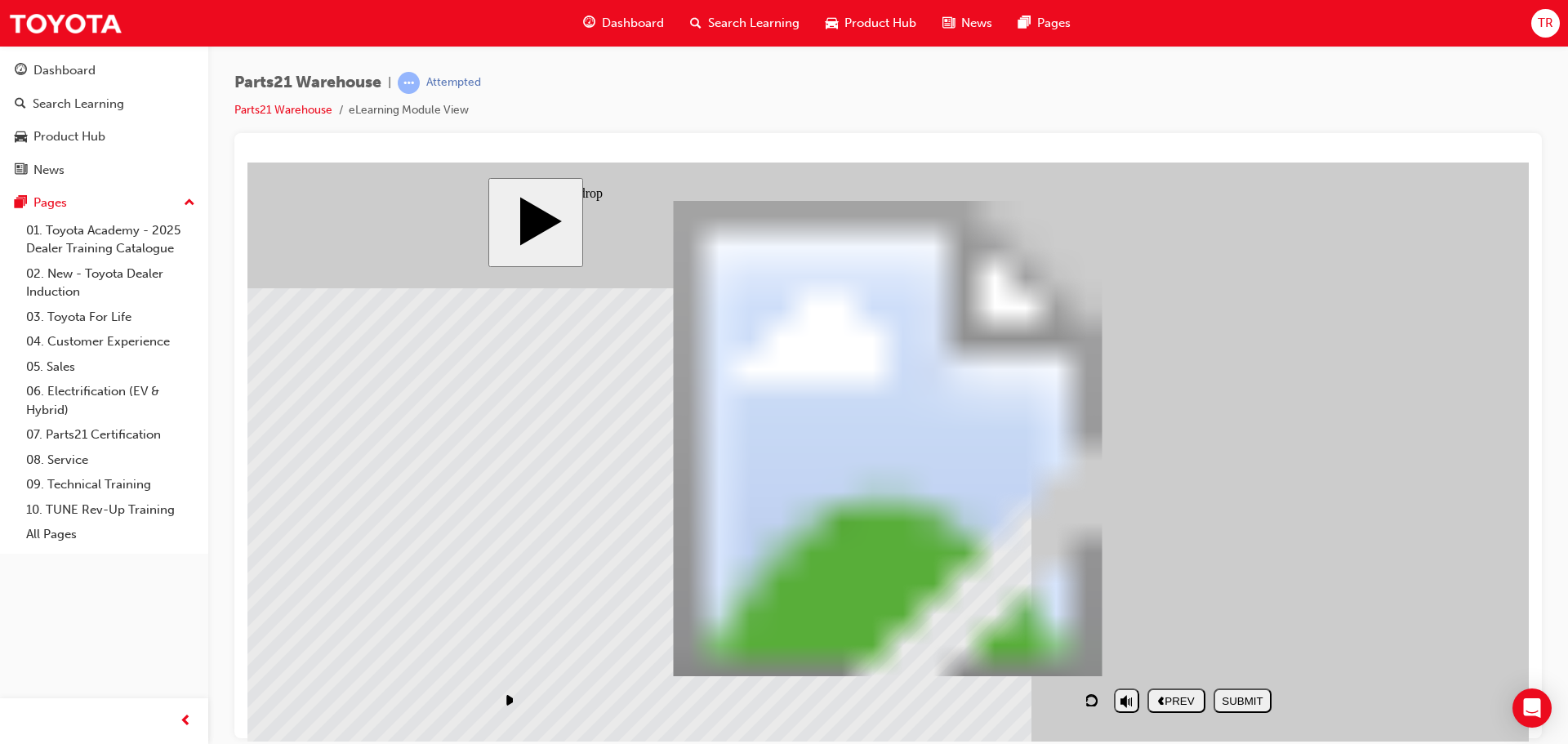
click at [1256, 706] on div "SUBMIT" at bounding box center [1242, 700] width 45 height 12
drag, startPoint x: 1174, startPoint y: 434, endPoint x: 989, endPoint y: 606, distance: 252.6
drag, startPoint x: 1198, startPoint y: 602, endPoint x: 1005, endPoint y: 437, distance: 253.9
click at [1256, 698] on div "SUBMIT" at bounding box center [1242, 700] width 45 height 12
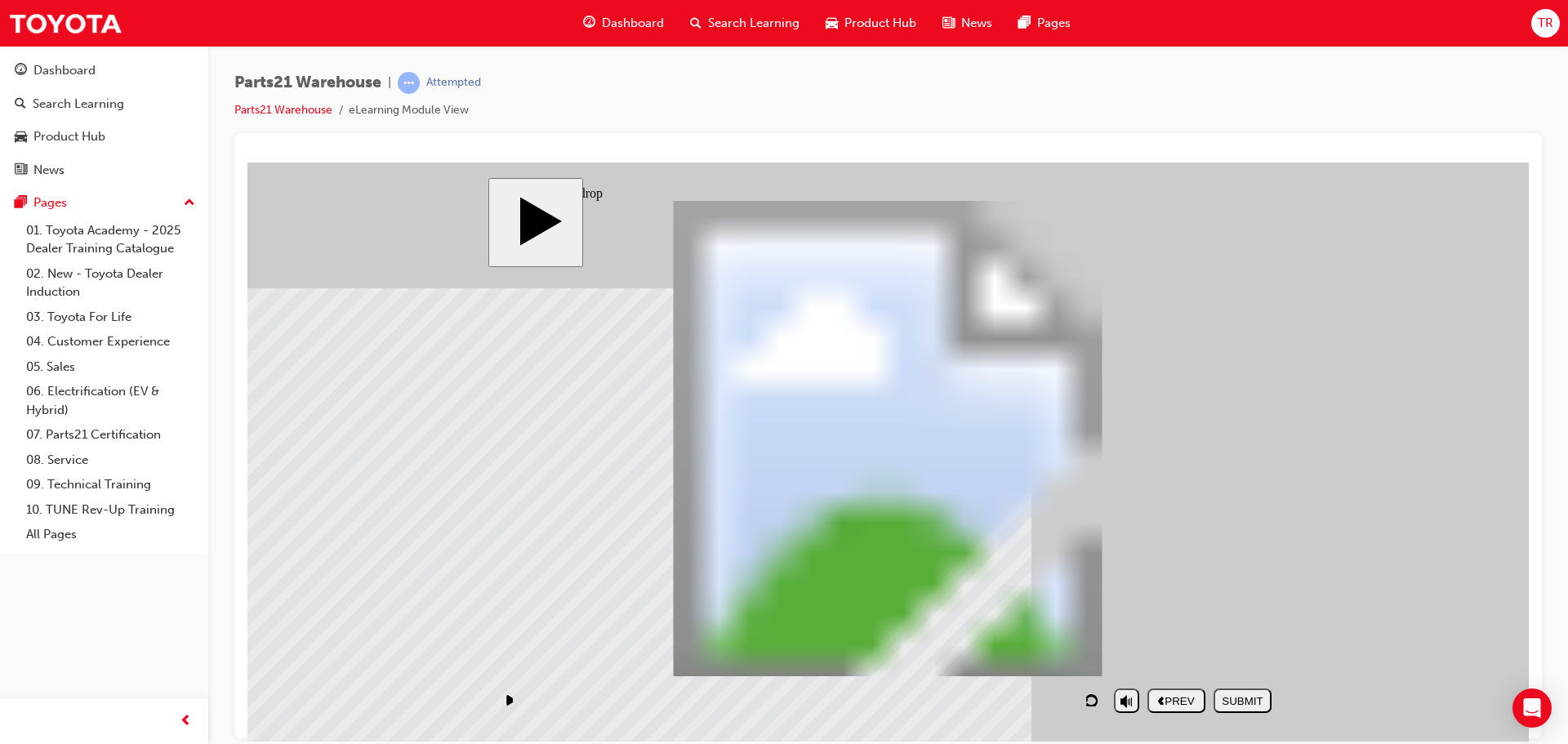
click at [1261, 691] on button "NEXT" at bounding box center [1243, 700] width 58 height 25
drag, startPoint x: 614, startPoint y: 589, endPoint x: 1170, endPoint y: 516, distance: 560.8
drag, startPoint x: 896, startPoint y: 546, endPoint x: 1019, endPoint y: 508, distance: 128.7
drag, startPoint x: 1020, startPoint y: 617, endPoint x: 650, endPoint y: 524, distance: 381.5
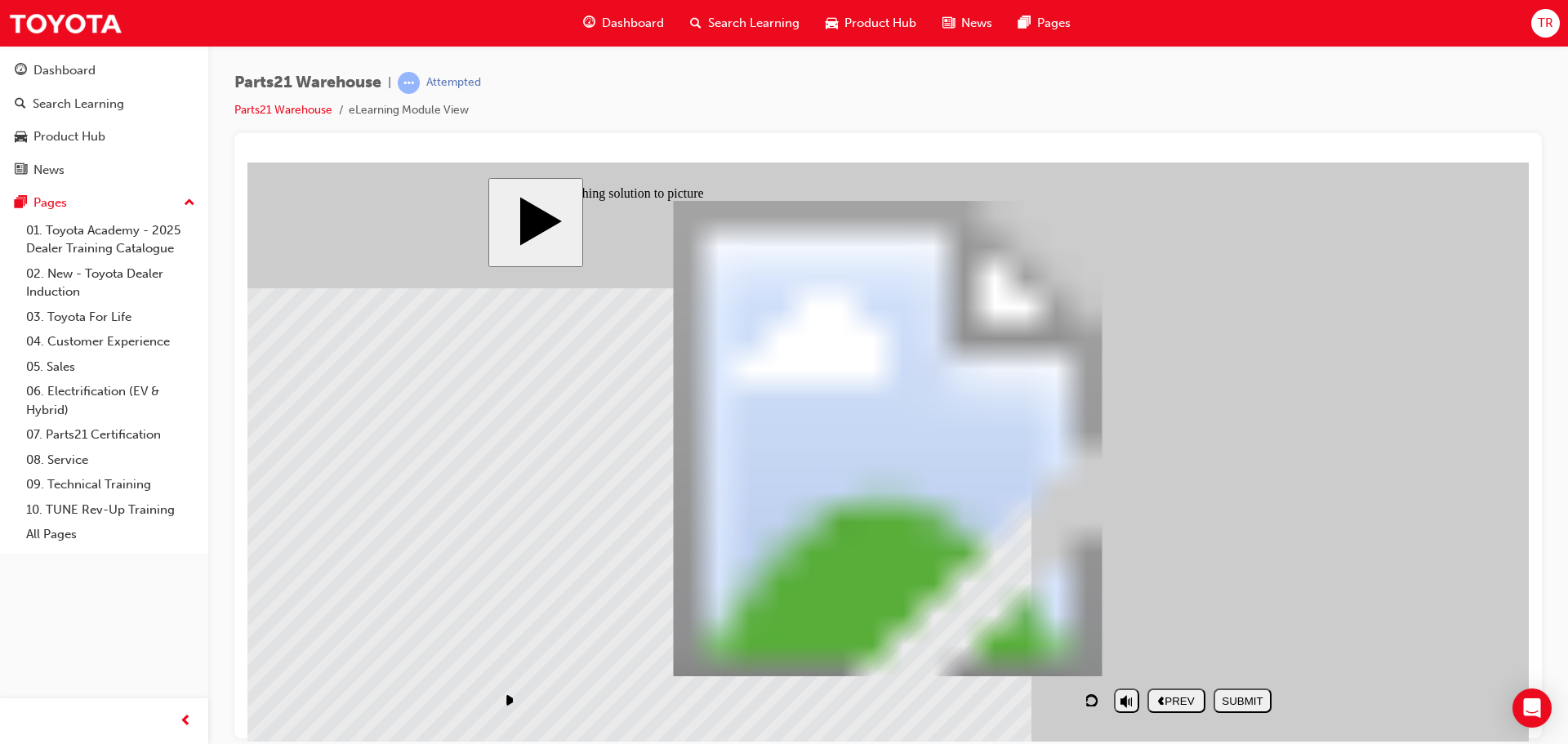
drag, startPoint x: 1223, startPoint y: 608, endPoint x: 847, endPoint y: 526, distance: 384.8
drag, startPoint x: 1226, startPoint y: 538, endPoint x: 999, endPoint y: 640, distance: 248.9
drag, startPoint x: 1004, startPoint y: 533, endPoint x: 1189, endPoint y: 513, distance: 186.1
drag, startPoint x: 578, startPoint y: 492, endPoint x: 757, endPoint y: 493, distance: 179.0
drag, startPoint x: 630, startPoint y: 602, endPoint x: 634, endPoint y: 505, distance: 97.1
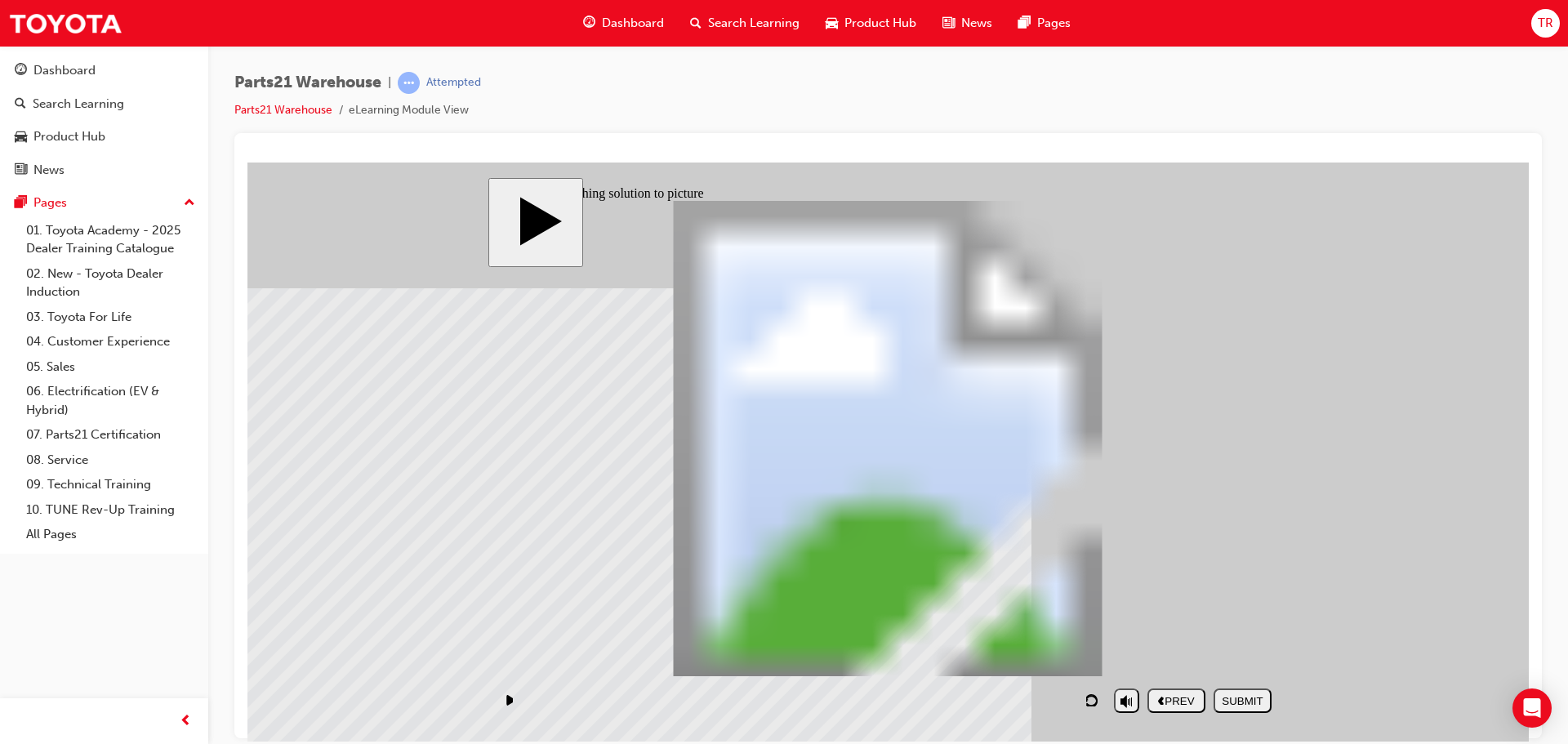
click at [1242, 710] on button "SUBMIT" at bounding box center [1243, 700] width 58 height 25
click at [1243, 705] on div "NEXT" at bounding box center [1242, 700] width 45 height 12
click at [1233, 694] on div "NEXT" at bounding box center [1242, 700] width 45 height 12
click at [1237, 706] on div "NEXT" at bounding box center [1242, 700] width 45 height 12
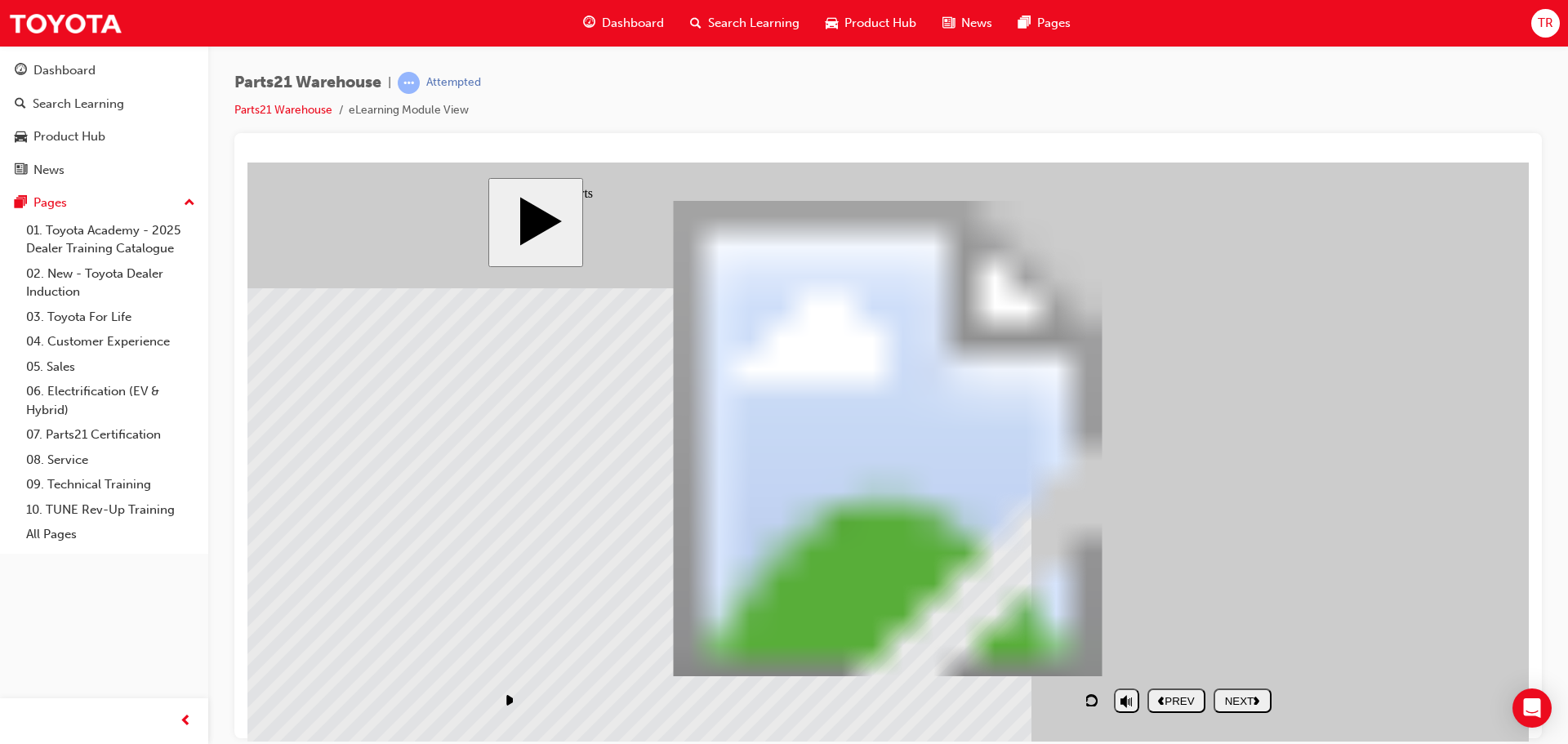
click at [1229, 700] on div "NEXT" at bounding box center [1242, 700] width 45 height 12
click at [1263, 707] on button "NEXT" at bounding box center [1243, 700] width 58 height 25
click at [1248, 703] on div "NEXT" at bounding box center [1242, 700] width 45 height 12
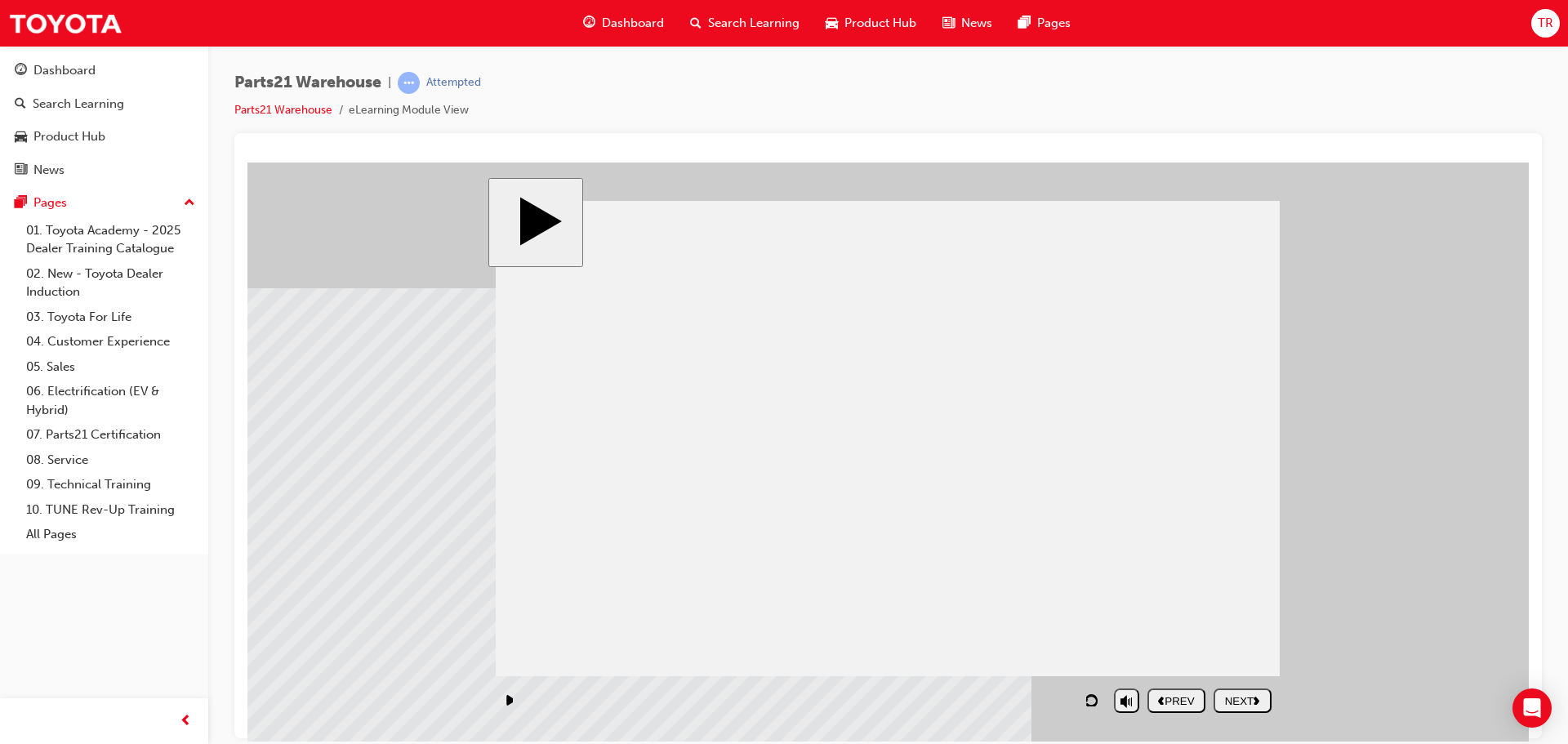
click at [1248, 703] on div "NEXT" at bounding box center [1242, 700] width 45 height 12
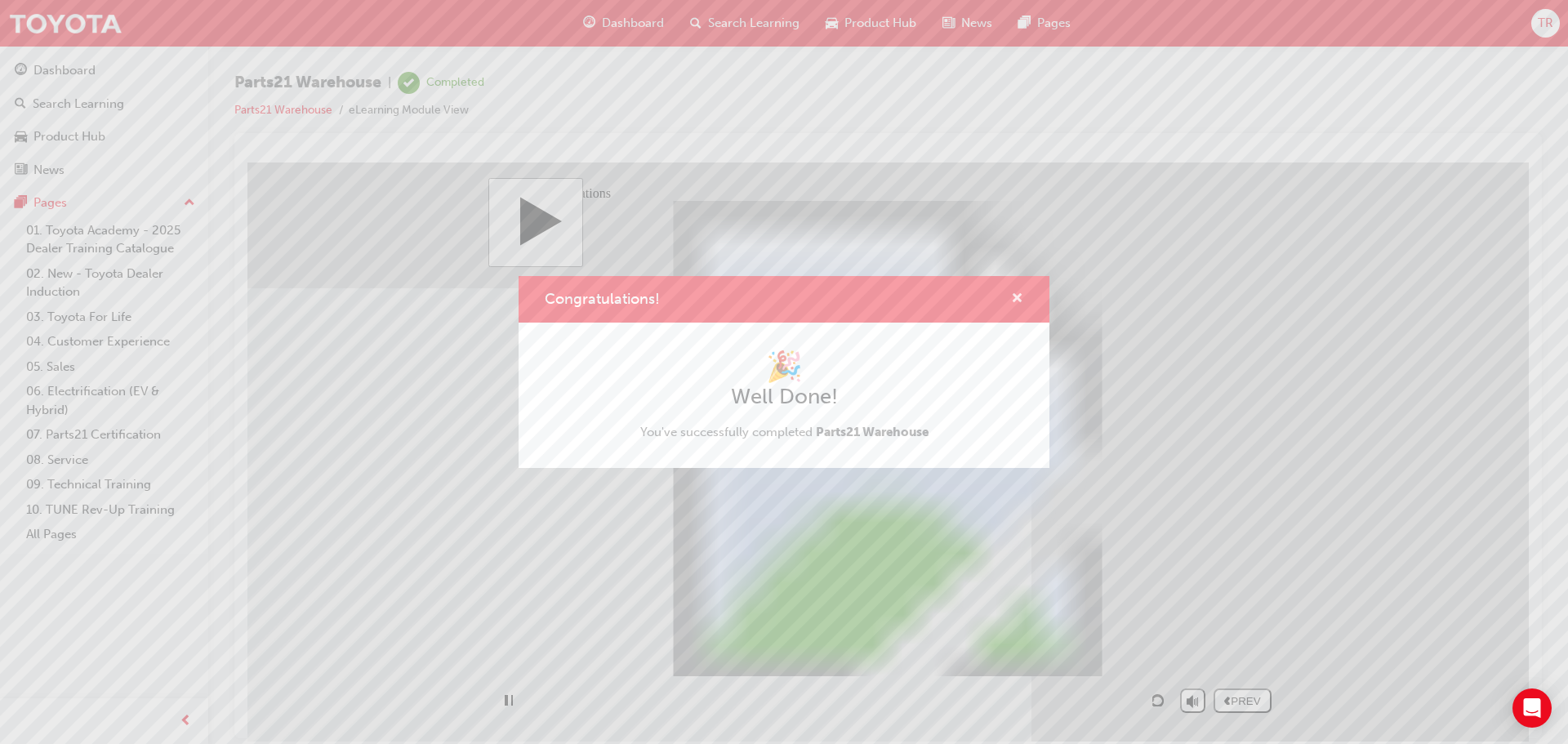
click at [1018, 297] on span "cross-icon" at bounding box center [1017, 299] width 12 height 14
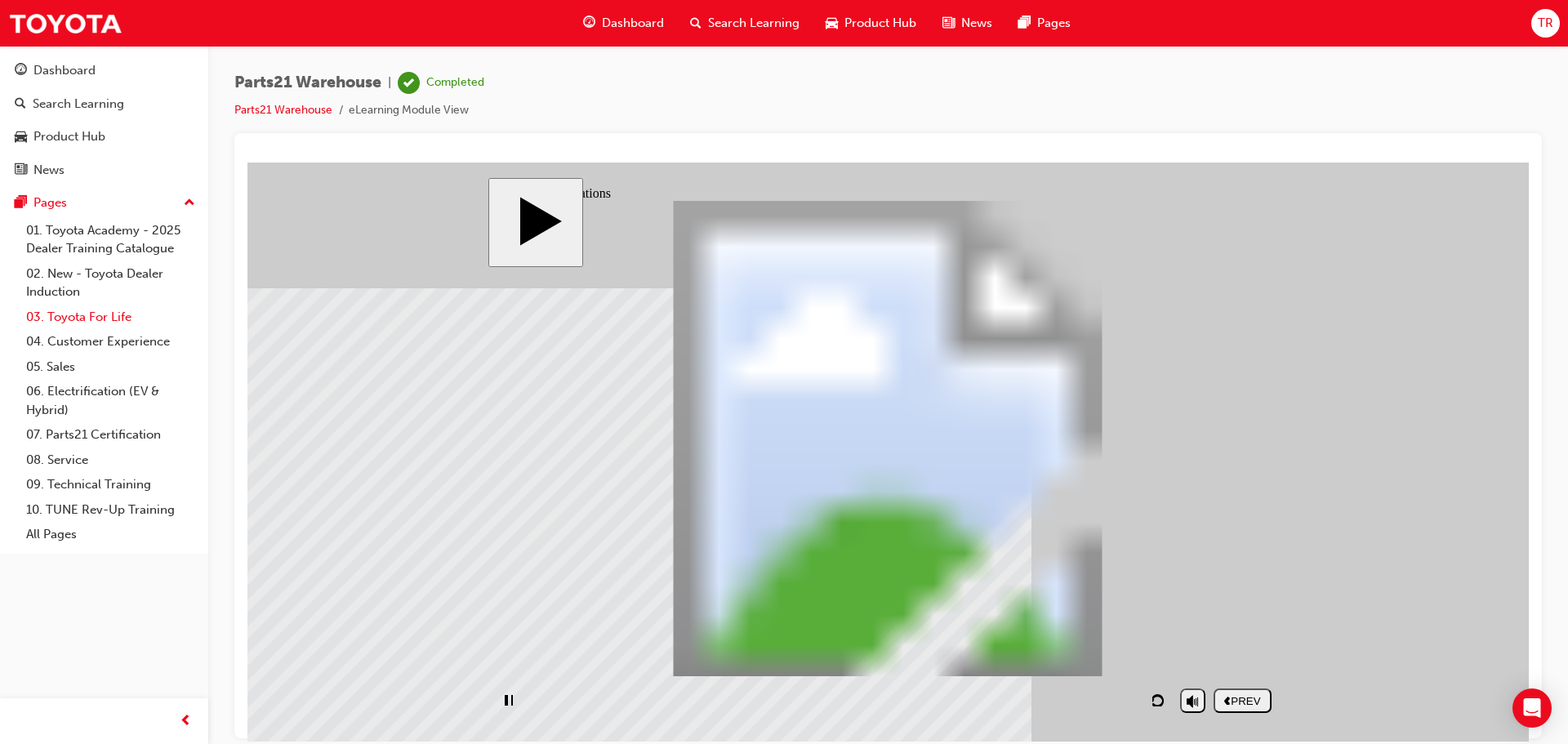
click at [112, 322] on link "03. Toyota For Life" at bounding box center [110, 317] width 182 height 25
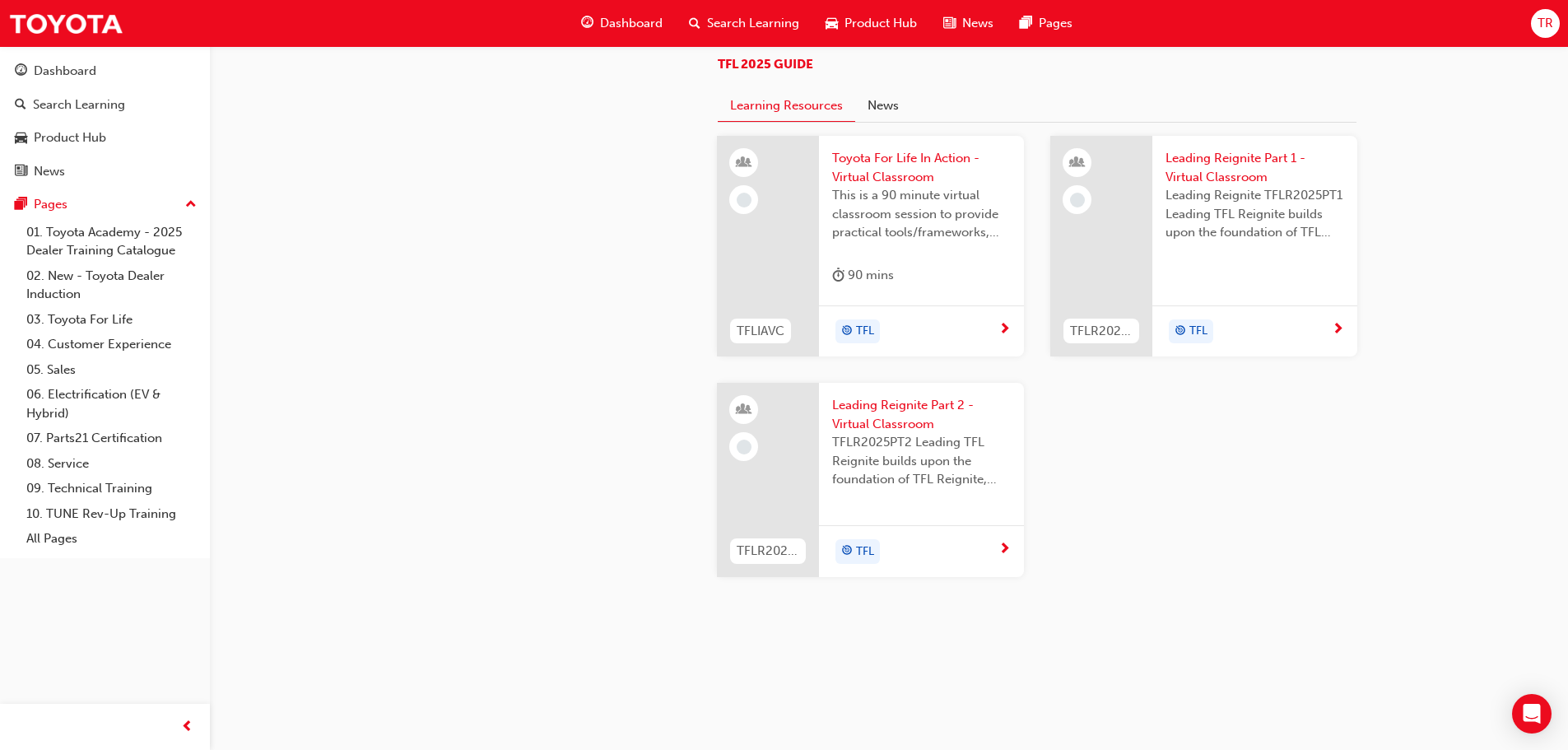
scroll to position [1421, 0]
click at [877, 121] on button "News" at bounding box center [883, 106] width 56 height 31
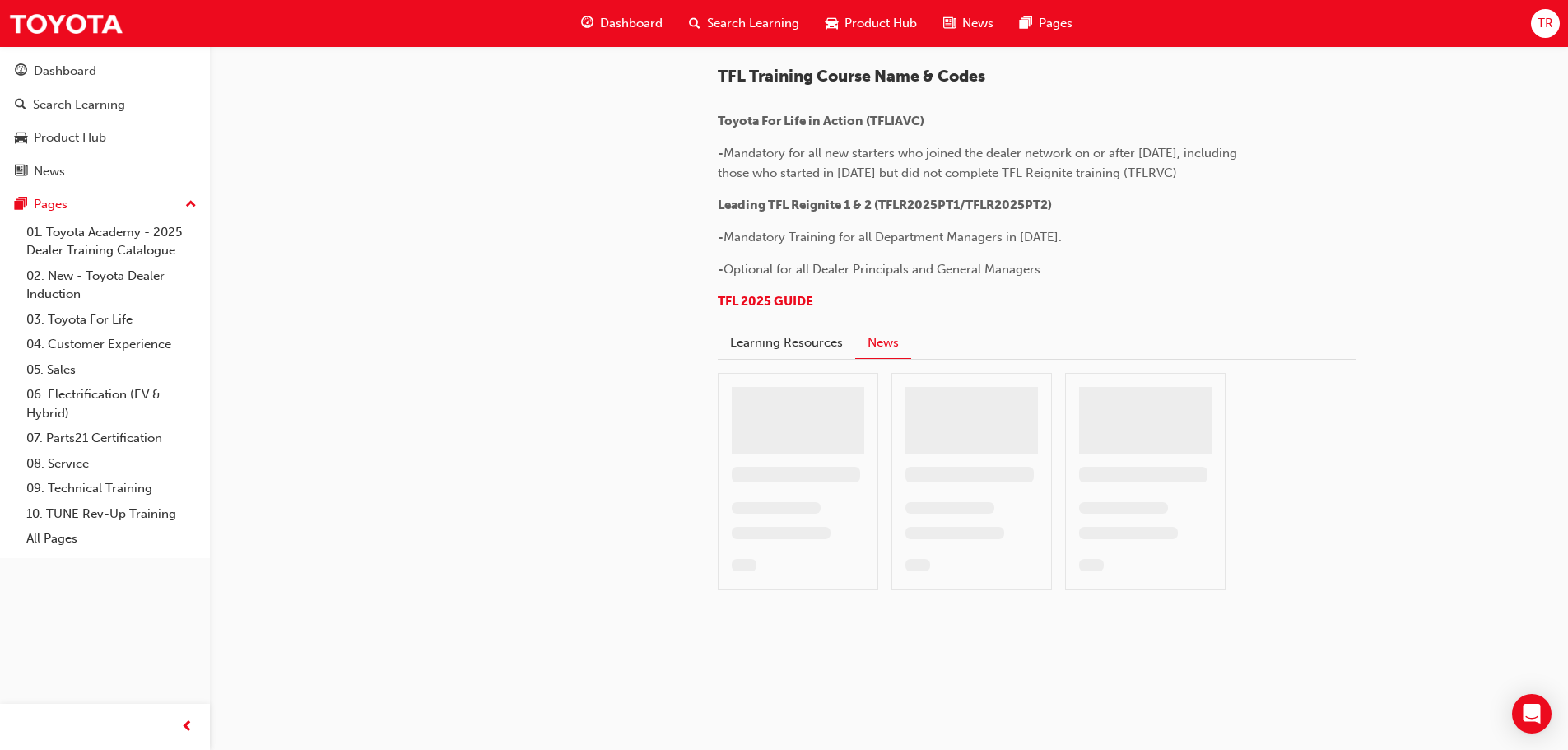
scroll to position [1326, 0]
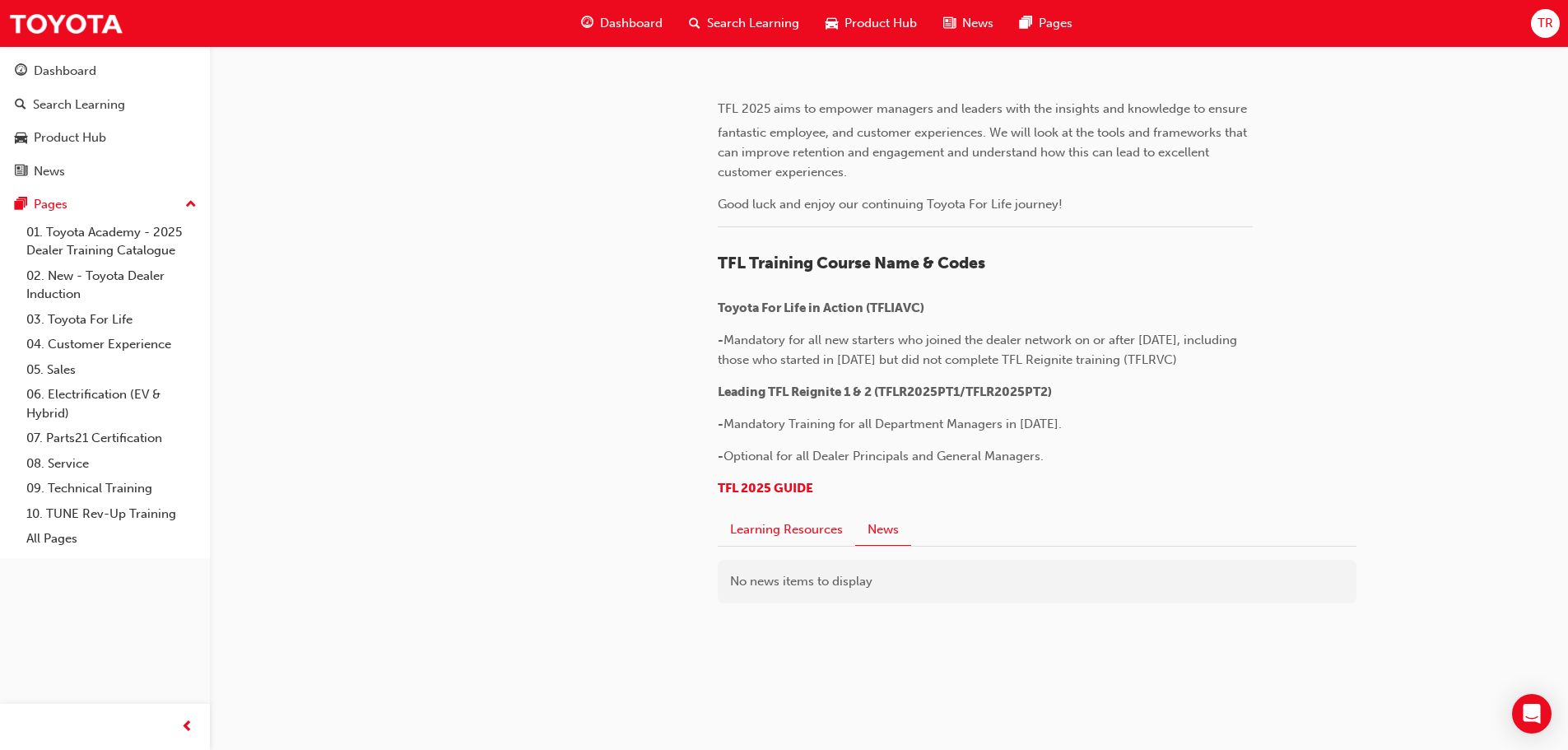
click at [779, 531] on button "Learning Resources" at bounding box center [786, 530] width 138 height 31
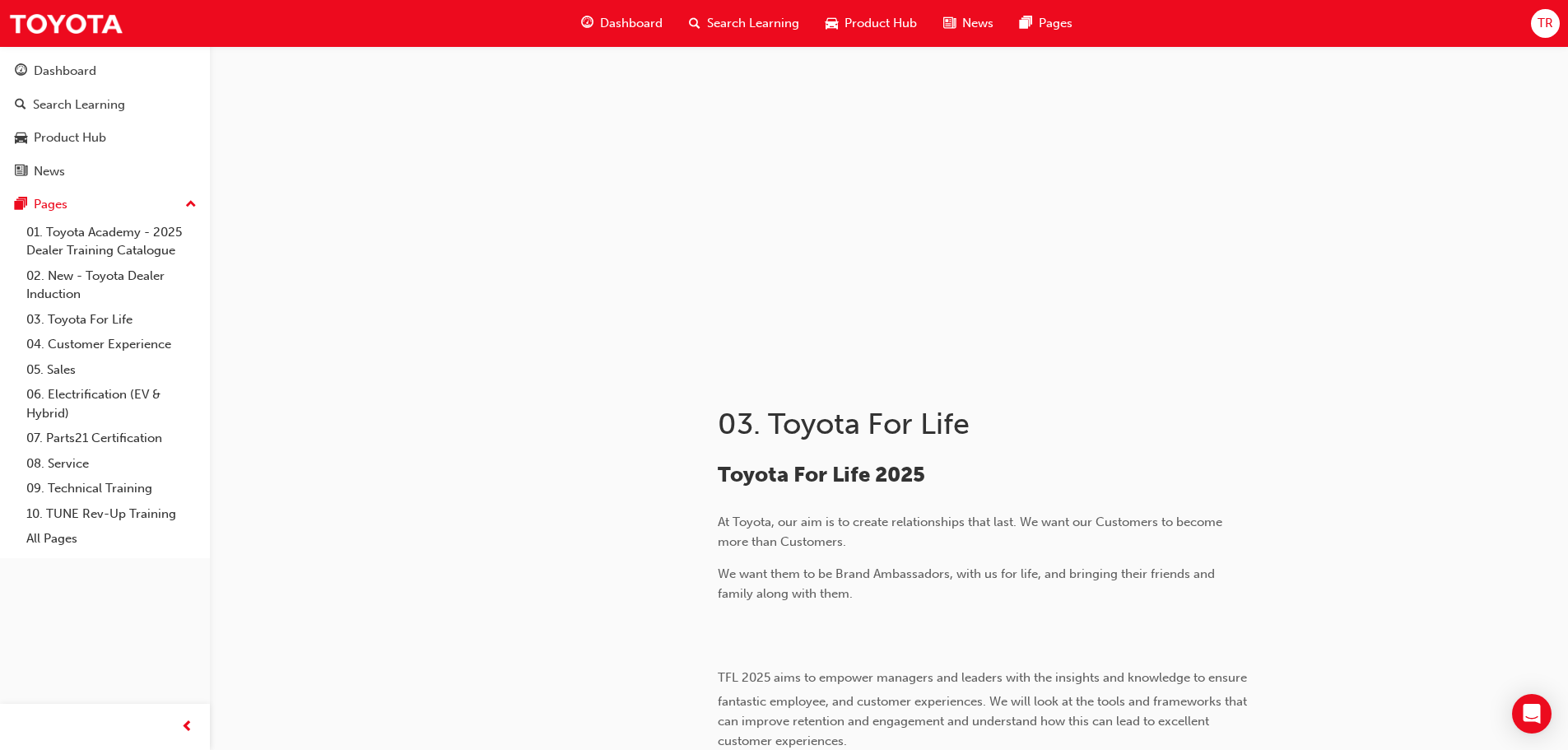
scroll to position [0, 0]
click at [69, 75] on div "Dashboard" at bounding box center [65, 71] width 63 height 19
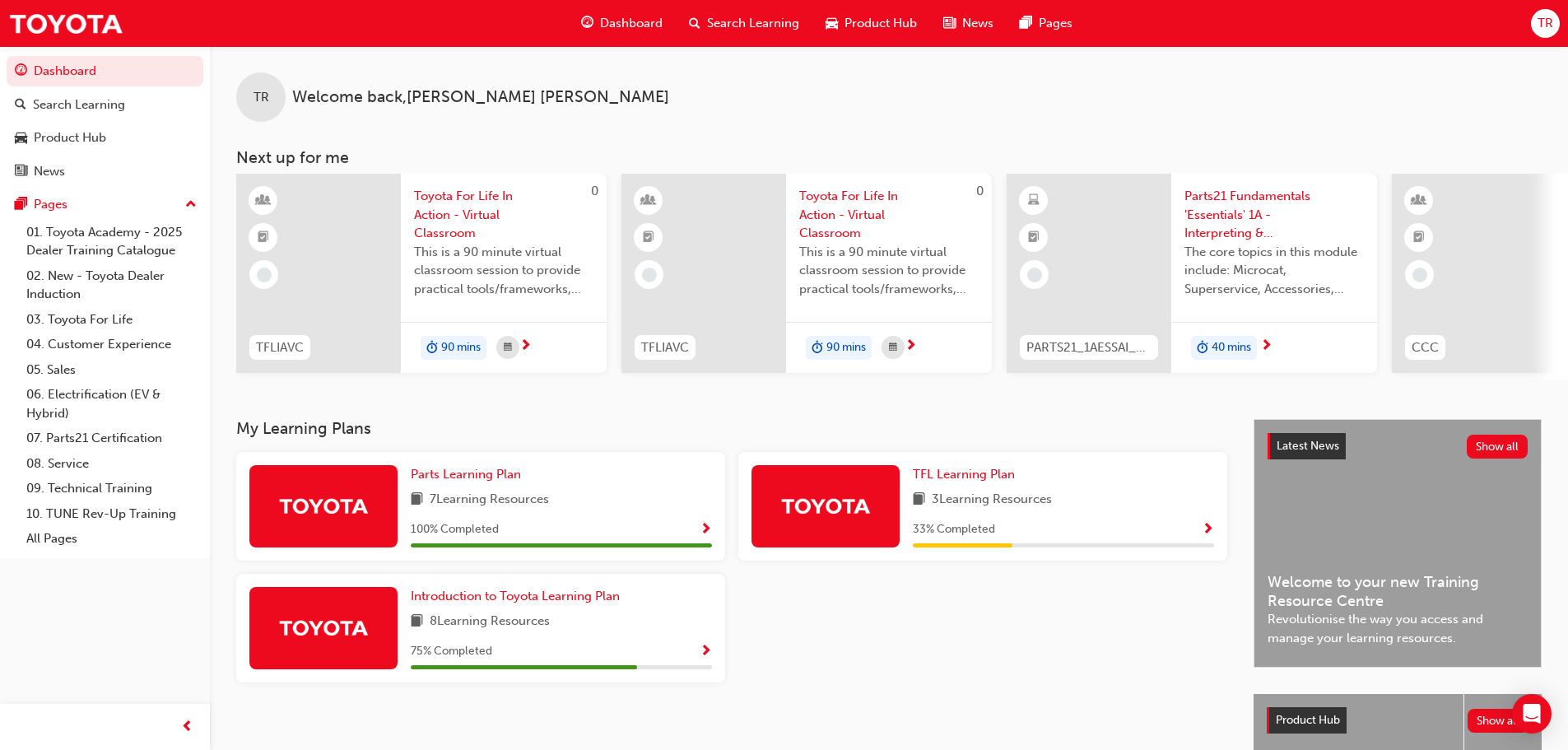
click at [1215, 201] on span "Parts21 Fundamentals 'Essentials' 1A - Interpreting & Analysis" at bounding box center [1274, 215] width 179 height 56
